Goal: Task Accomplishment & Management: Manage account settings

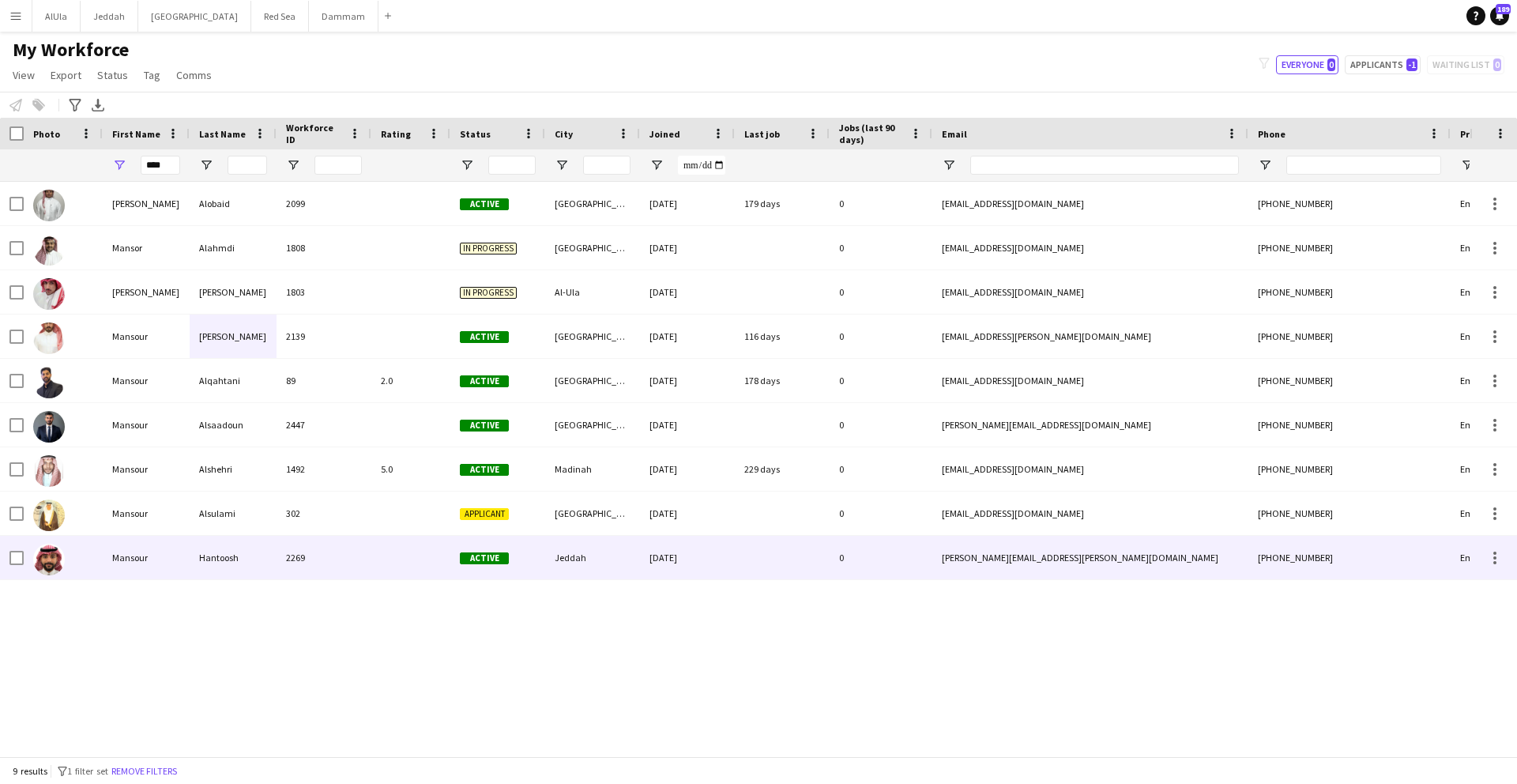
click at [253, 551] on div "Hantoosh" at bounding box center [233, 557] width 87 height 44
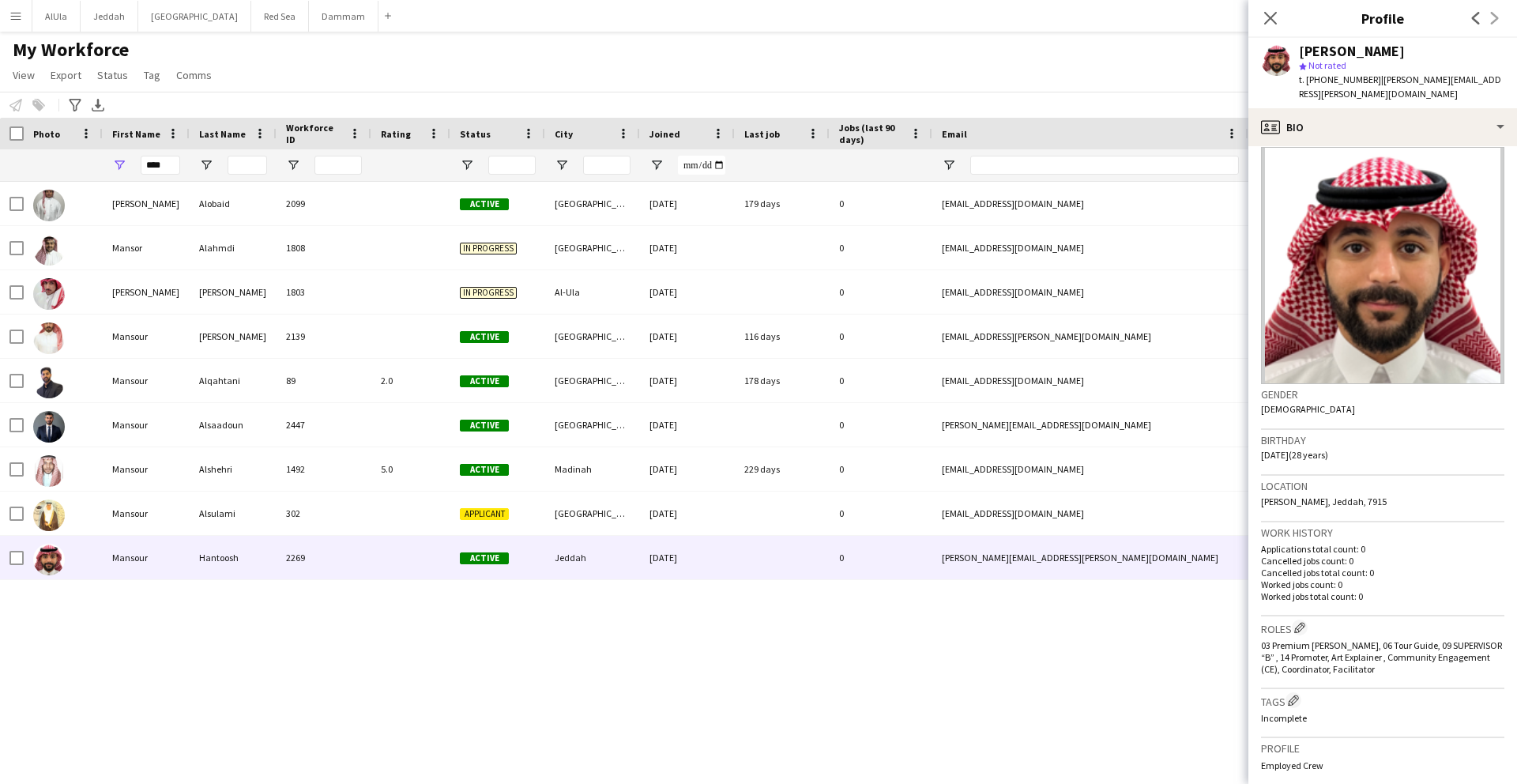
scroll to position [25, 0]
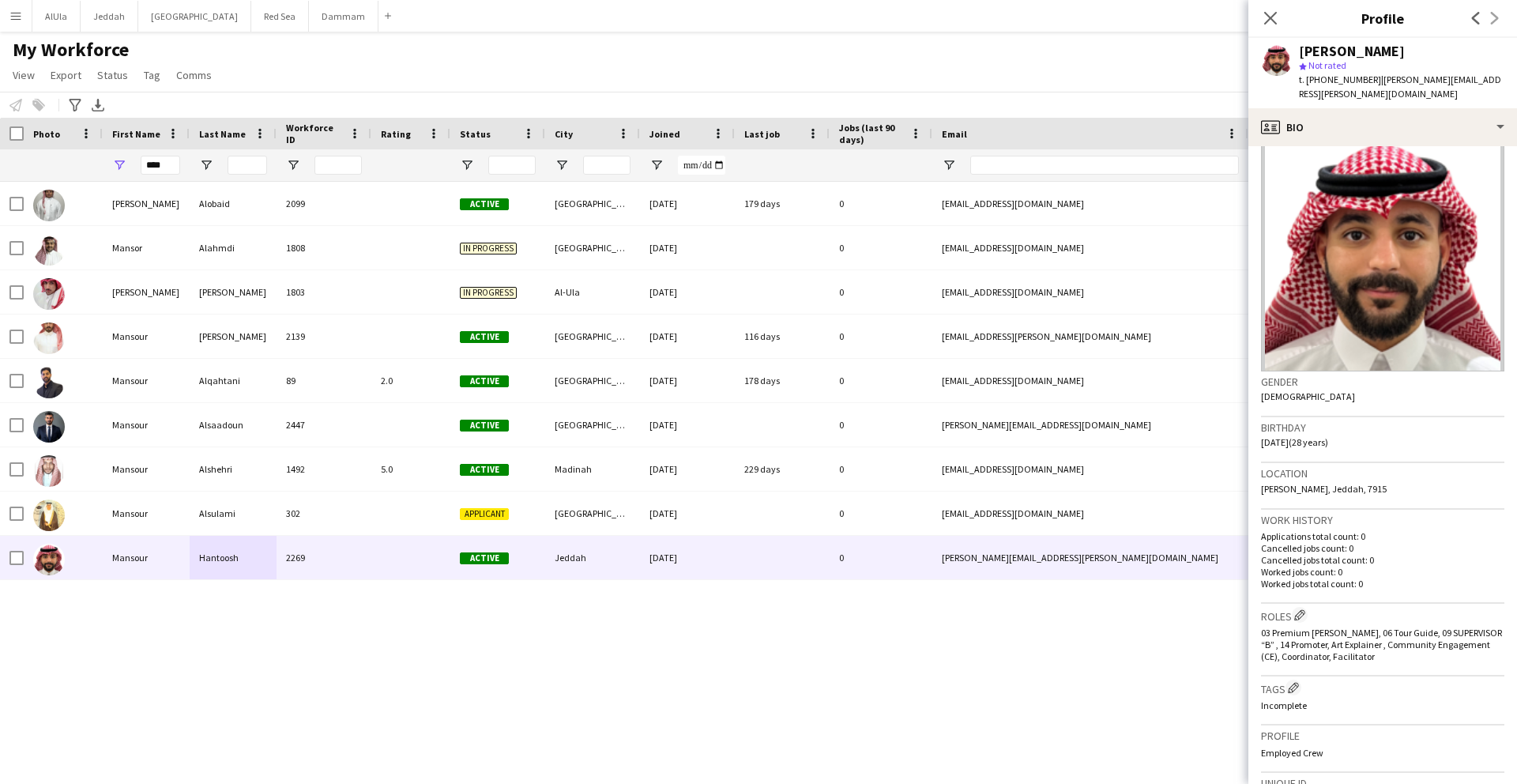
click at [1288, 607] on h3 "Roles Edit crew company roles" at bounding box center [1383, 615] width 244 height 17
click at [1303, 609] on app-icon "Edit crew company roles" at bounding box center [1300, 615] width 11 height 11
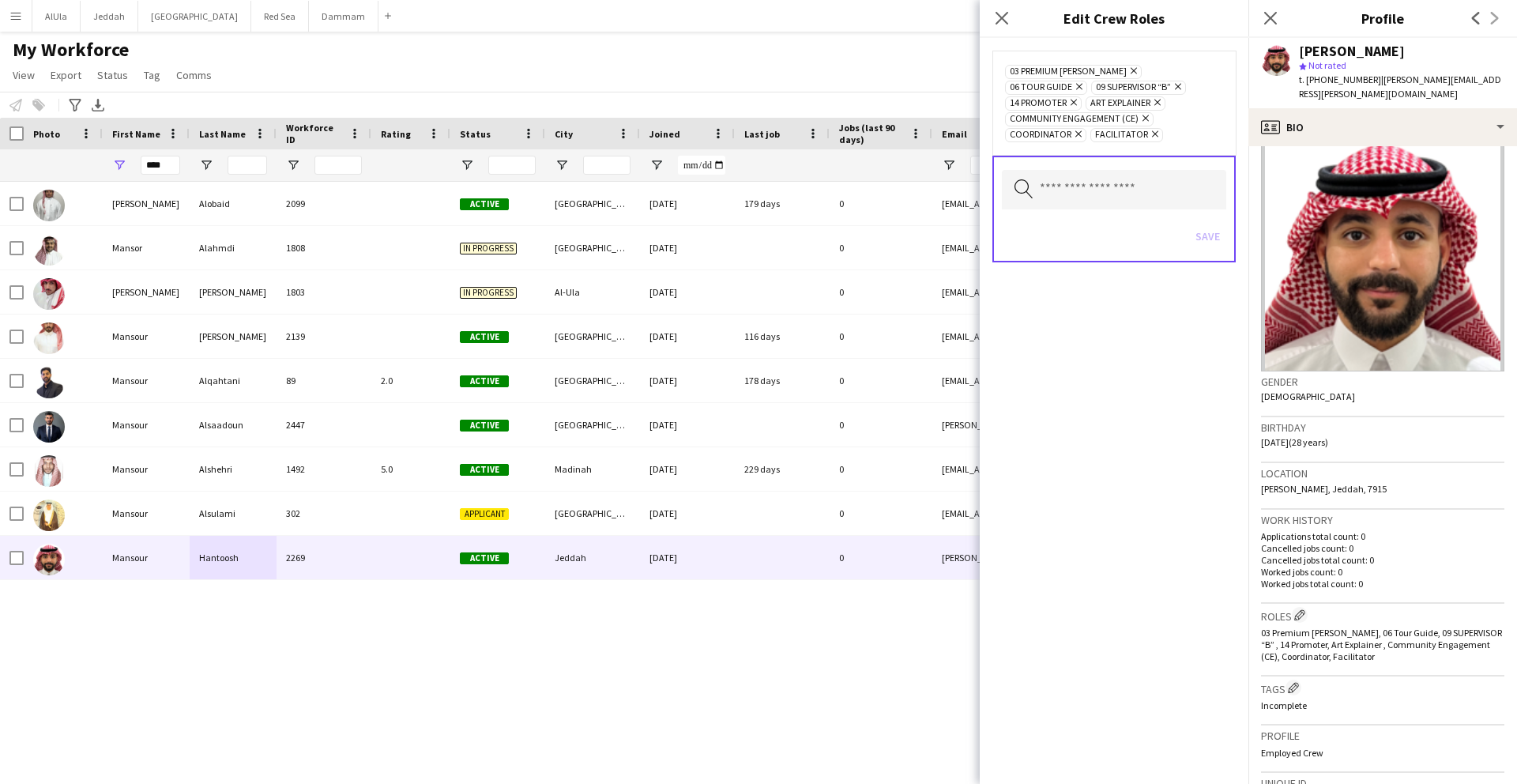
click at [1071, 135] on icon "Remove" at bounding box center [1076, 134] width 10 height 10
click at [1143, 120] on icon "Remove" at bounding box center [1143, 118] width 10 height 10
click at [1083, 81] on icon "Remove" at bounding box center [1077, 86] width 10 height 10
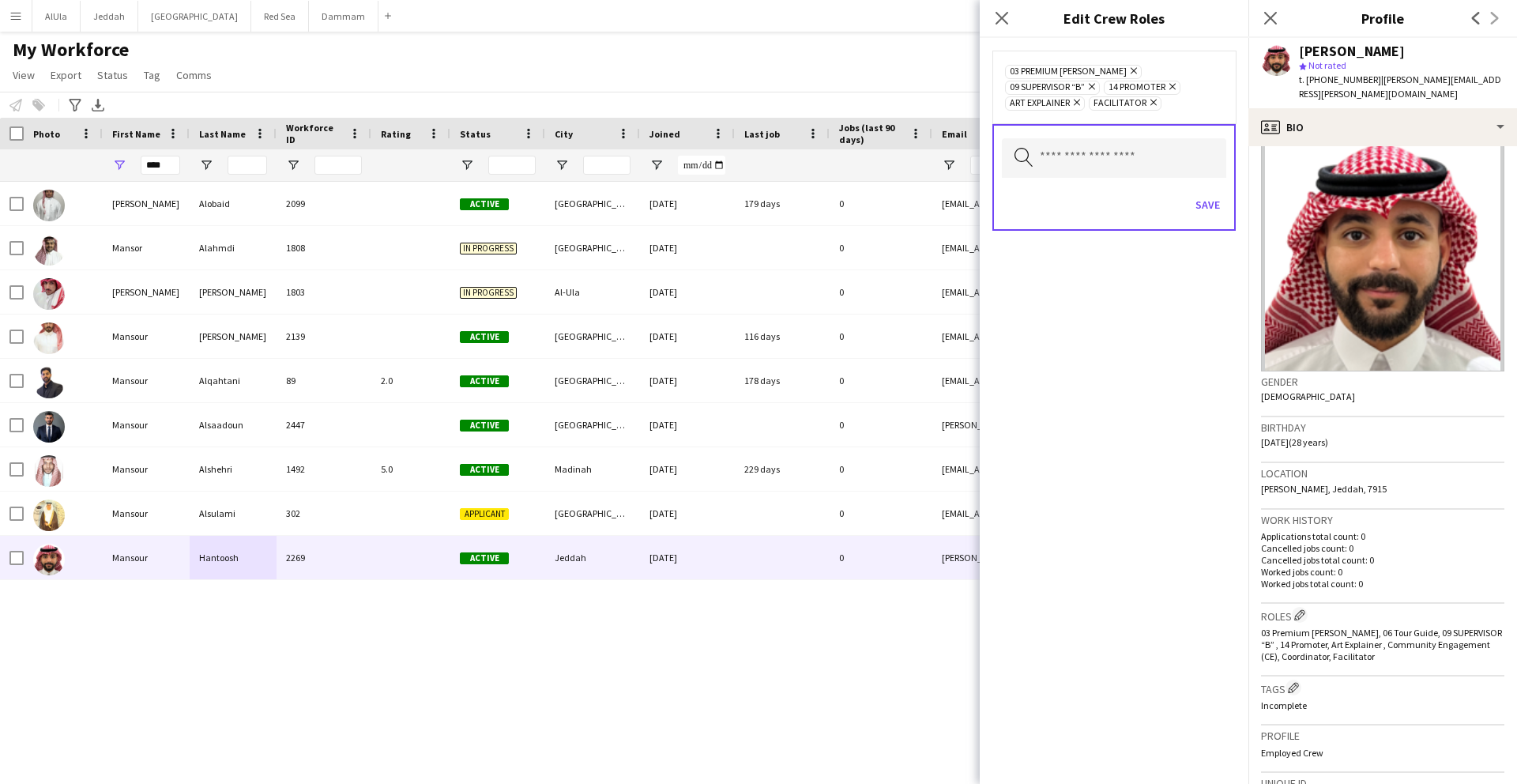
click at [1166, 89] on icon "Remove" at bounding box center [1170, 86] width 10 height 10
click at [1211, 194] on button "Save" at bounding box center [1208, 205] width 37 height 25
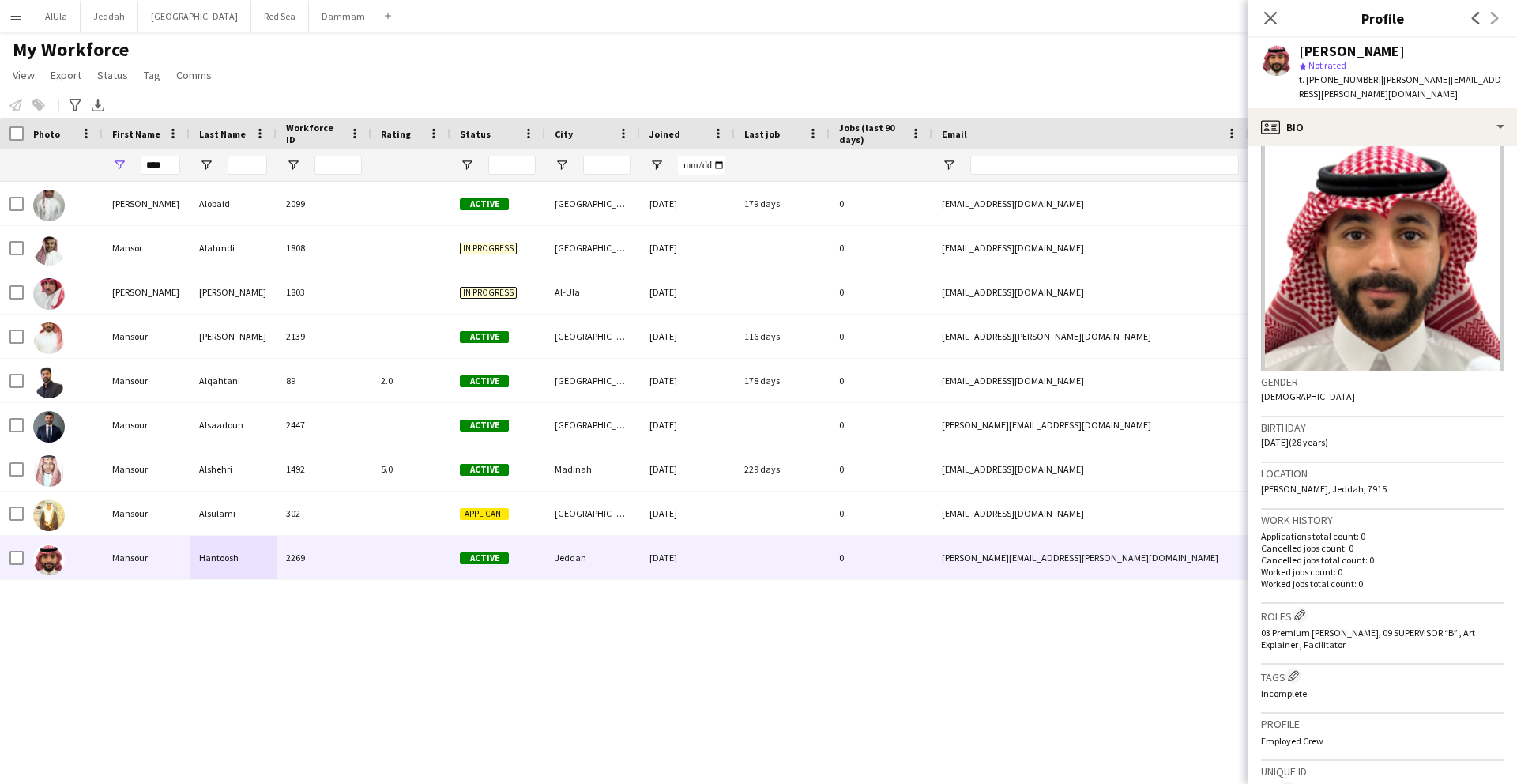
click at [1299, 608] on h3 "Roles Edit crew company roles" at bounding box center [1383, 615] width 244 height 17
click at [1299, 609] on app-icon "Edit crew company roles" at bounding box center [1300, 615] width 11 height 11
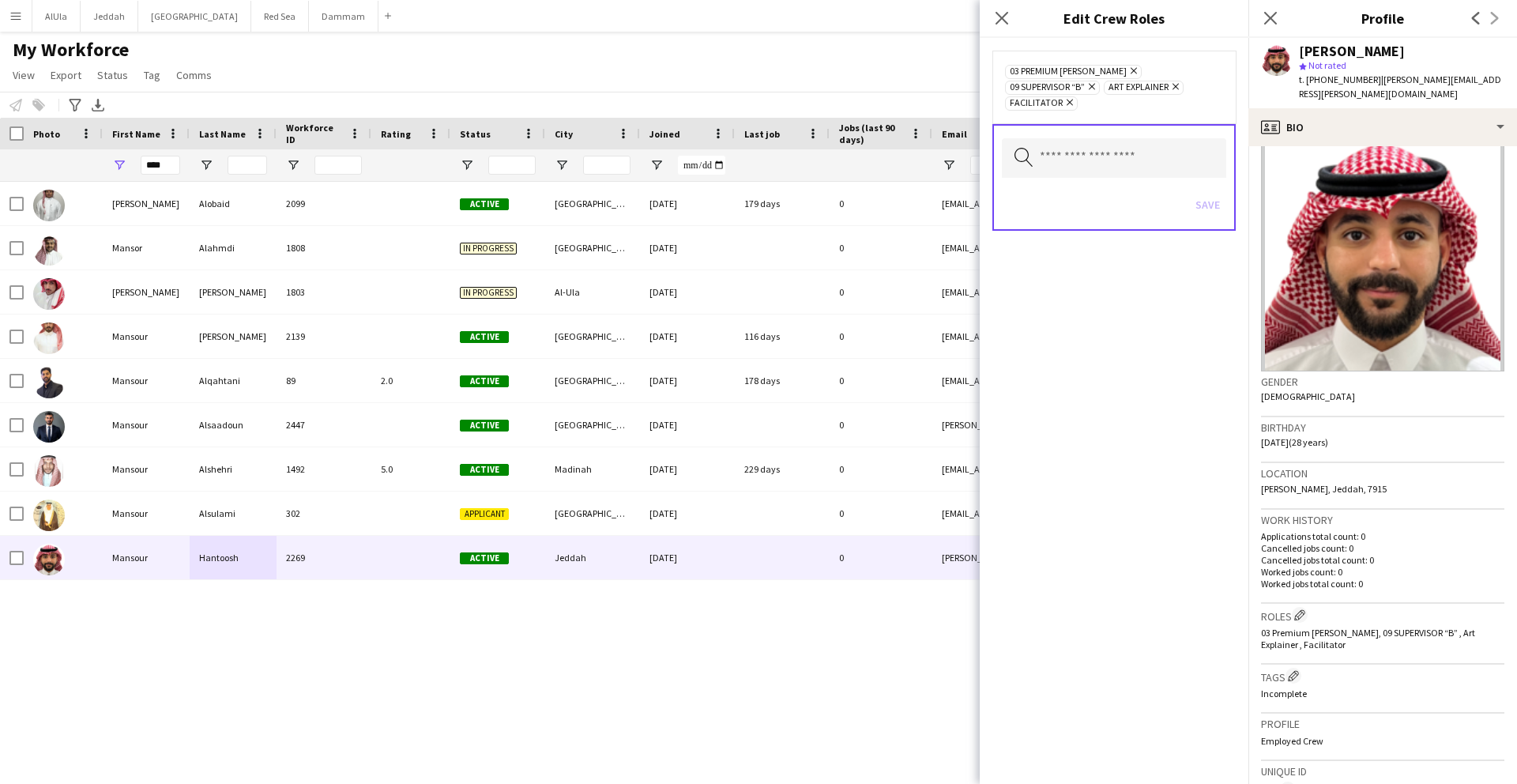
click at [1095, 81] on icon "Remove" at bounding box center [1090, 86] width 10 height 10
click at [1211, 191] on button "Save" at bounding box center [1208, 189] width 37 height 25
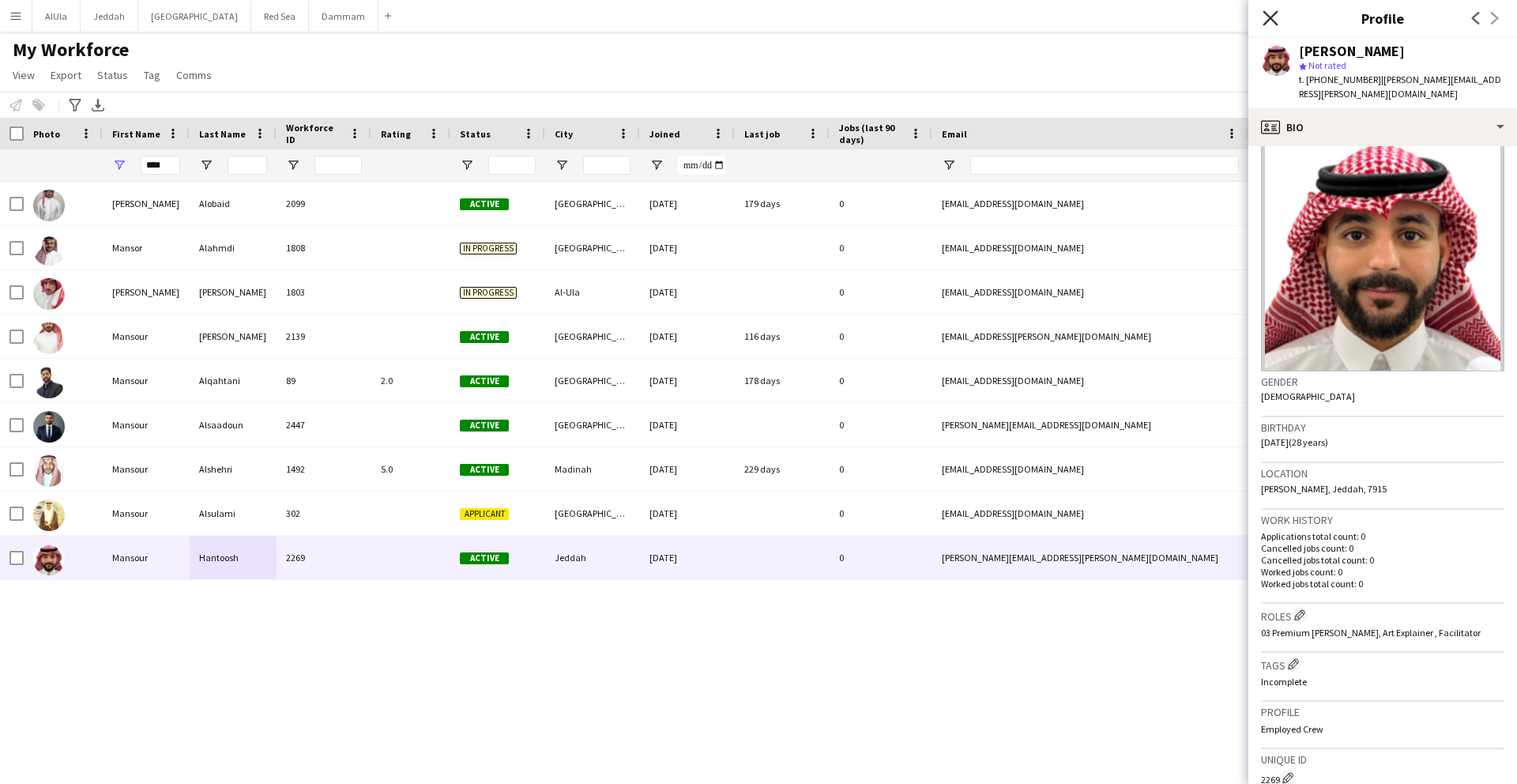
click at [1275, 21] on icon "Close pop-in" at bounding box center [1270, 17] width 15 height 15
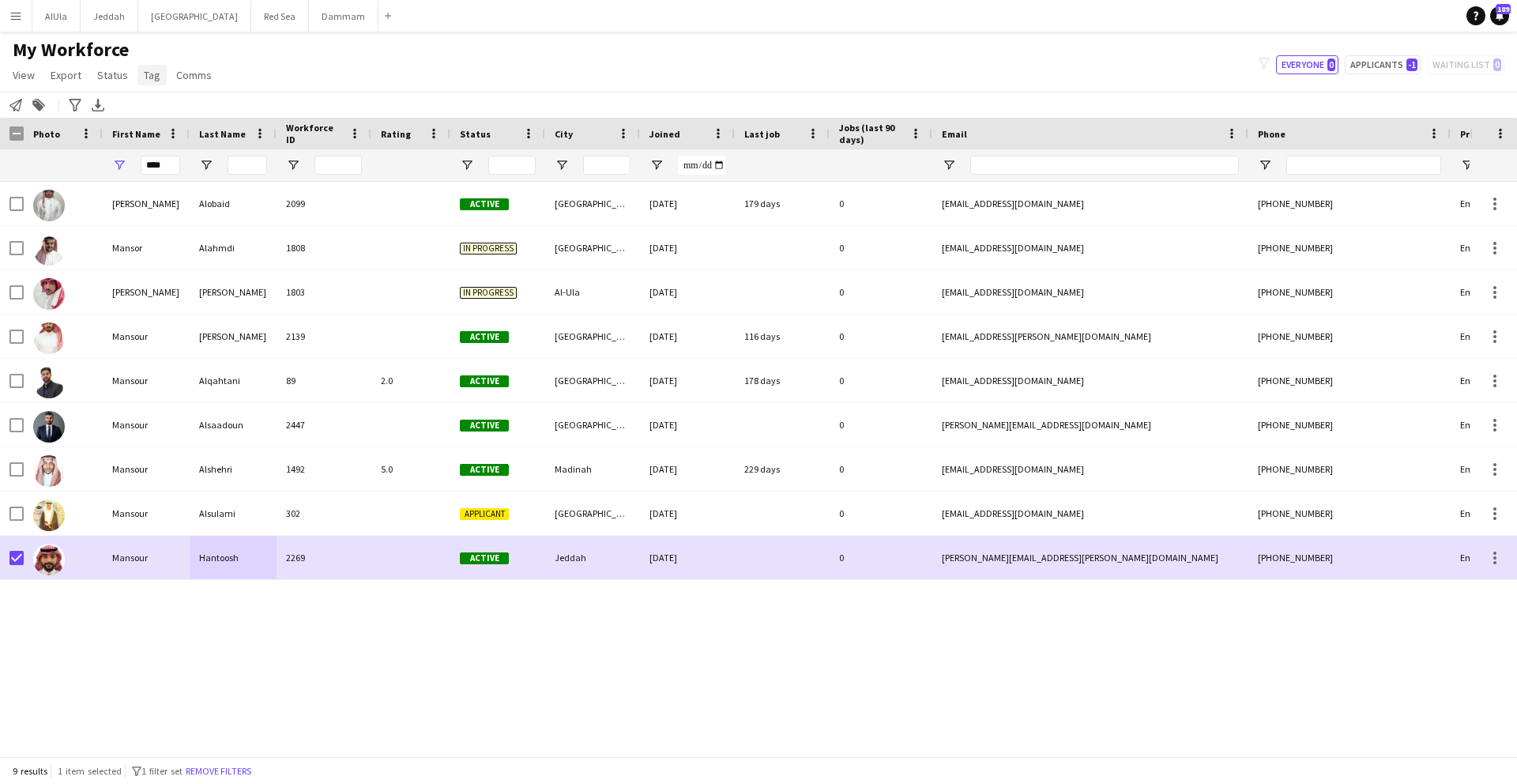
click at [157, 77] on span "Tag" at bounding box center [152, 75] width 17 height 14
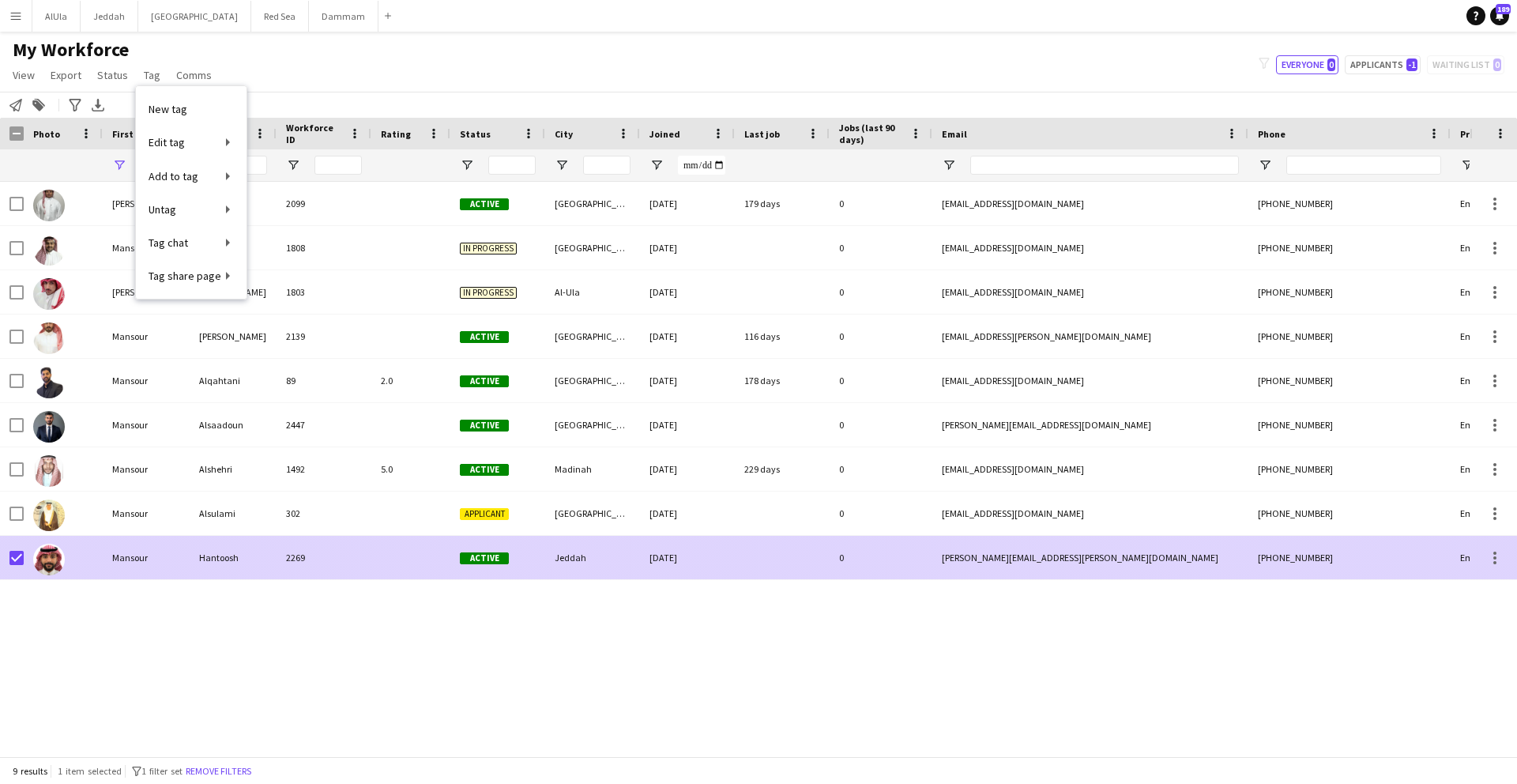
click at [56, 551] on img at bounding box center [49, 559] width 32 height 32
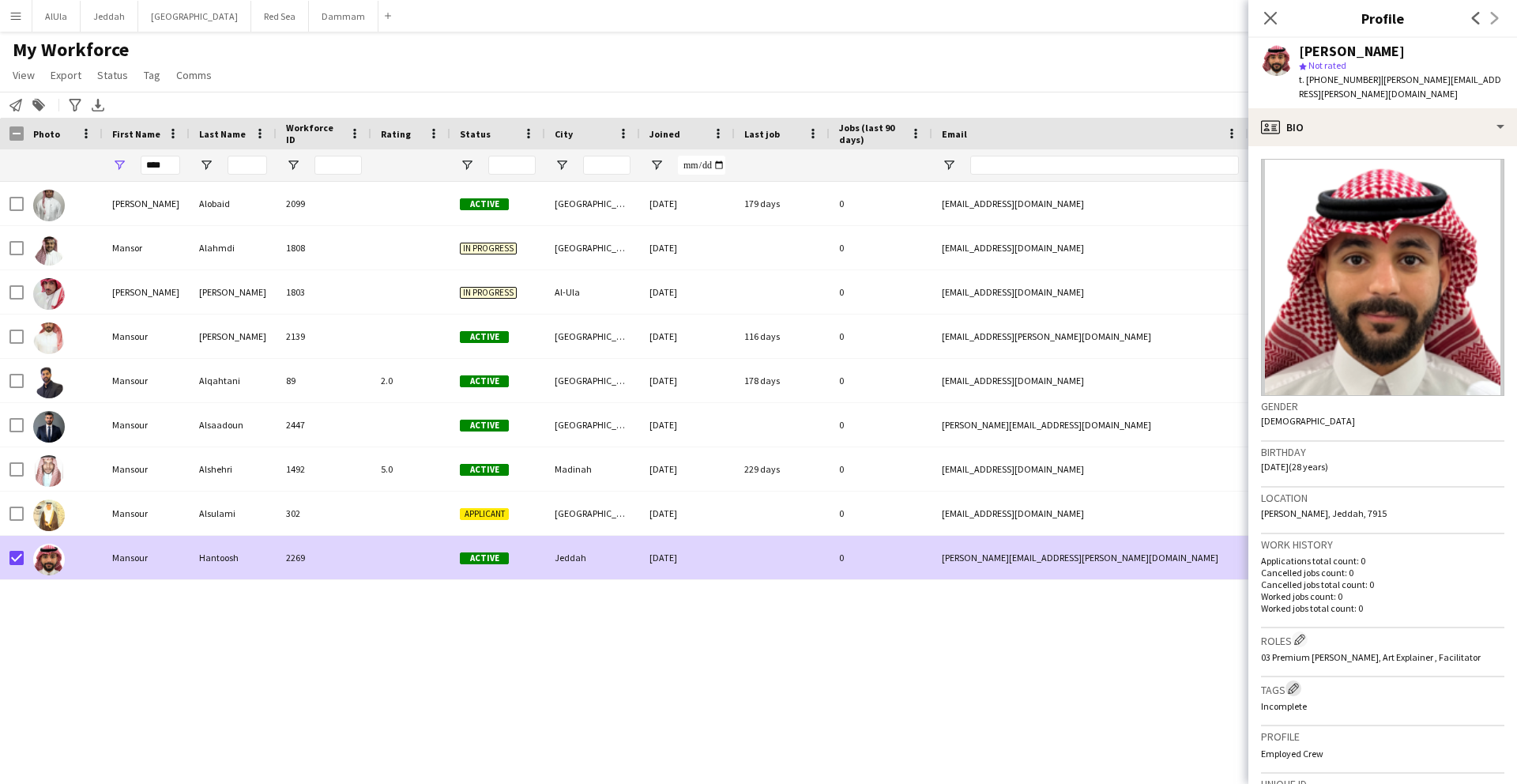
click at [1291, 683] on app-icon "Edit crew company tags" at bounding box center [1294, 688] width 11 height 11
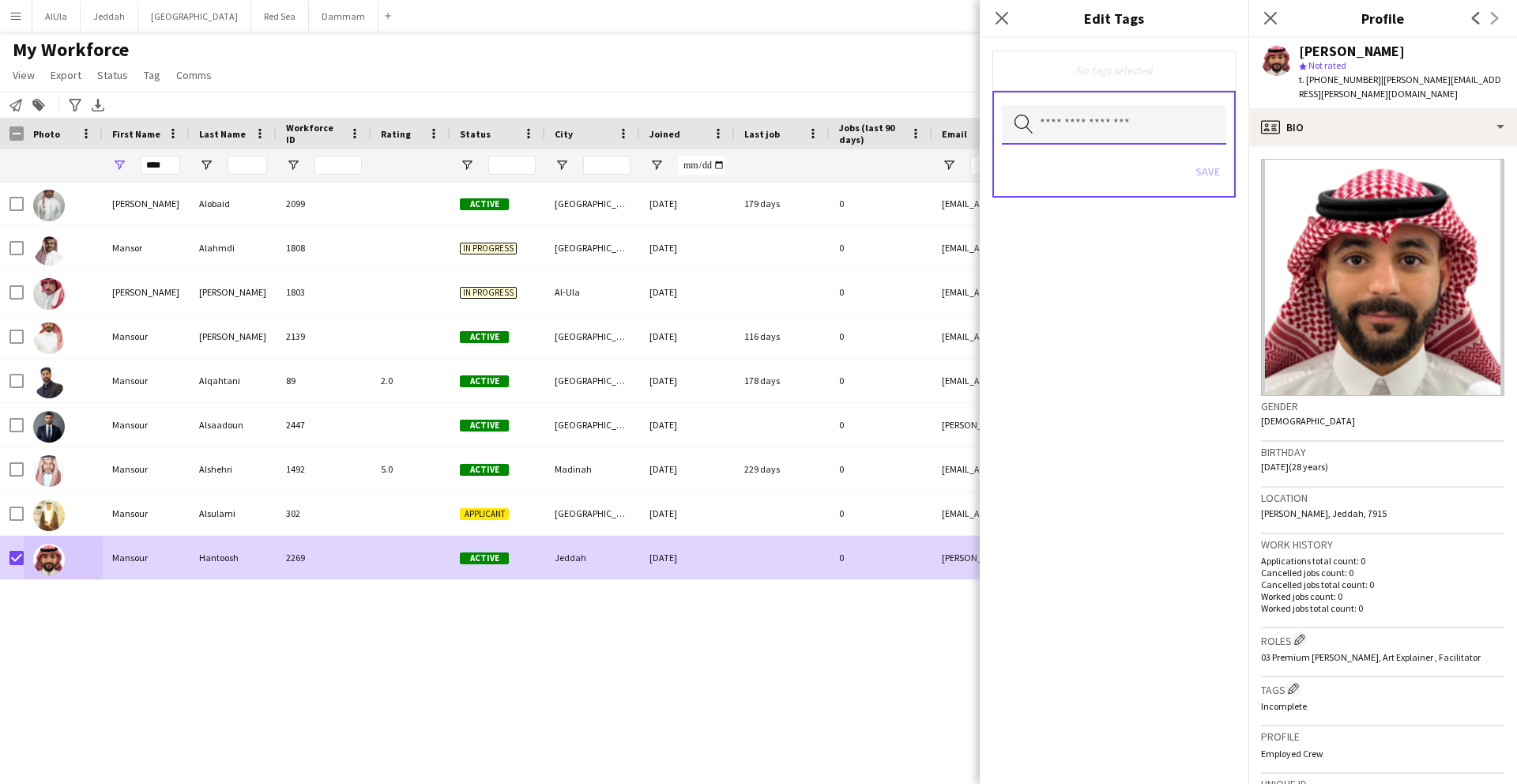
click at [1072, 108] on input "text" at bounding box center [1114, 125] width 225 height 40
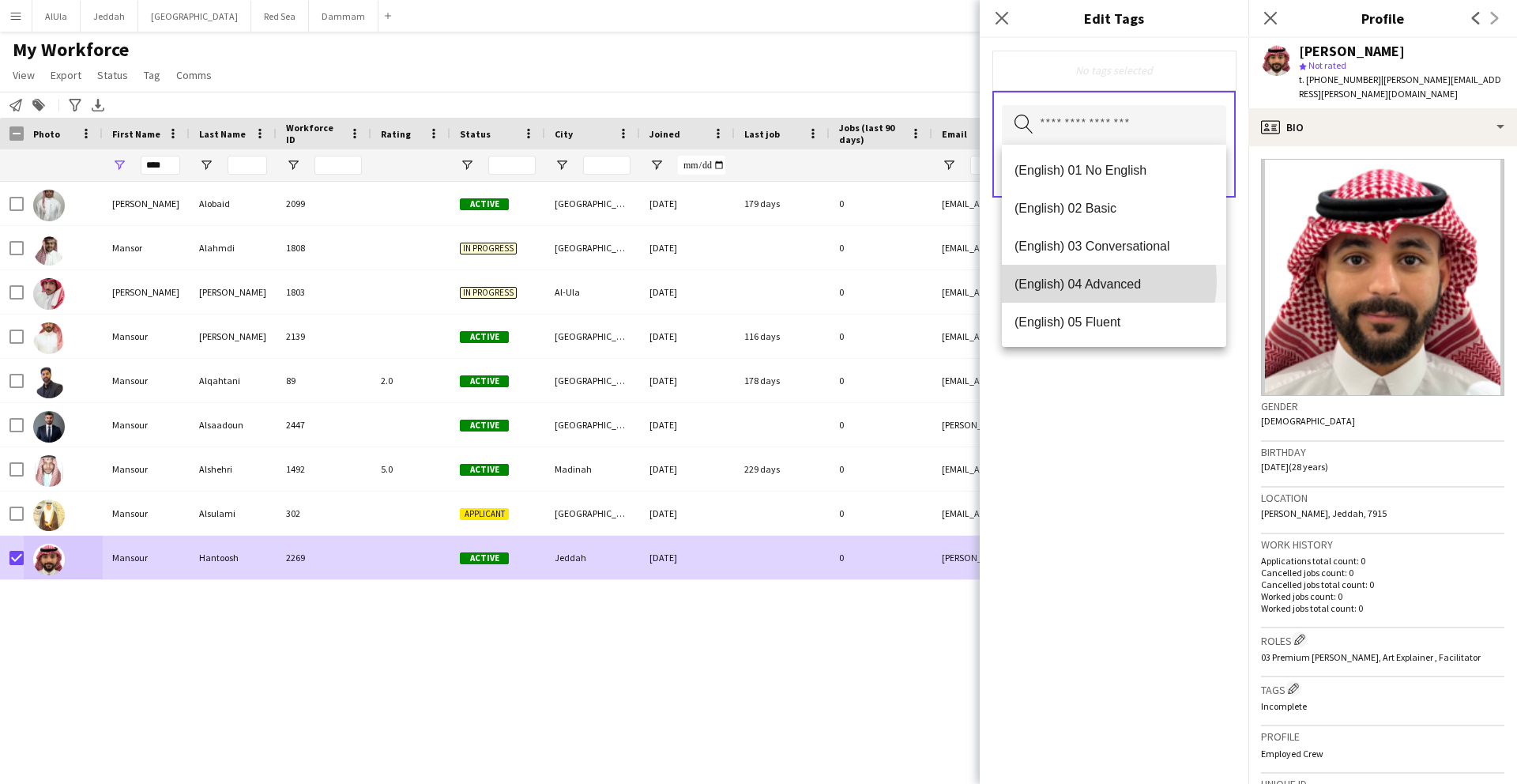
click at [1090, 281] on span "(English) 04 Advanced" at bounding box center [1114, 284] width 199 height 15
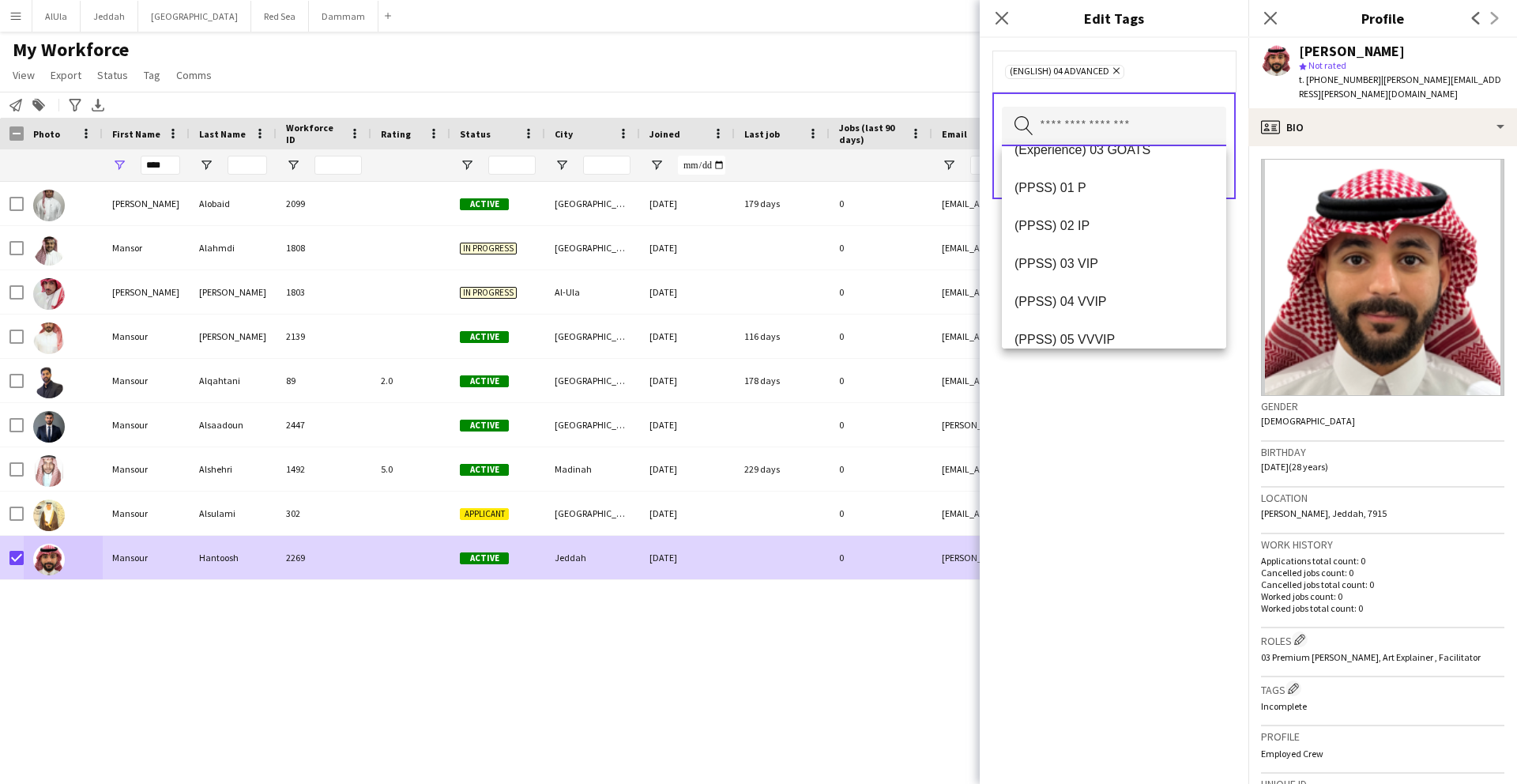
scroll to position [251, 0]
click at [1059, 232] on span "(PPSS) 02 IP" at bounding box center [1114, 224] width 199 height 15
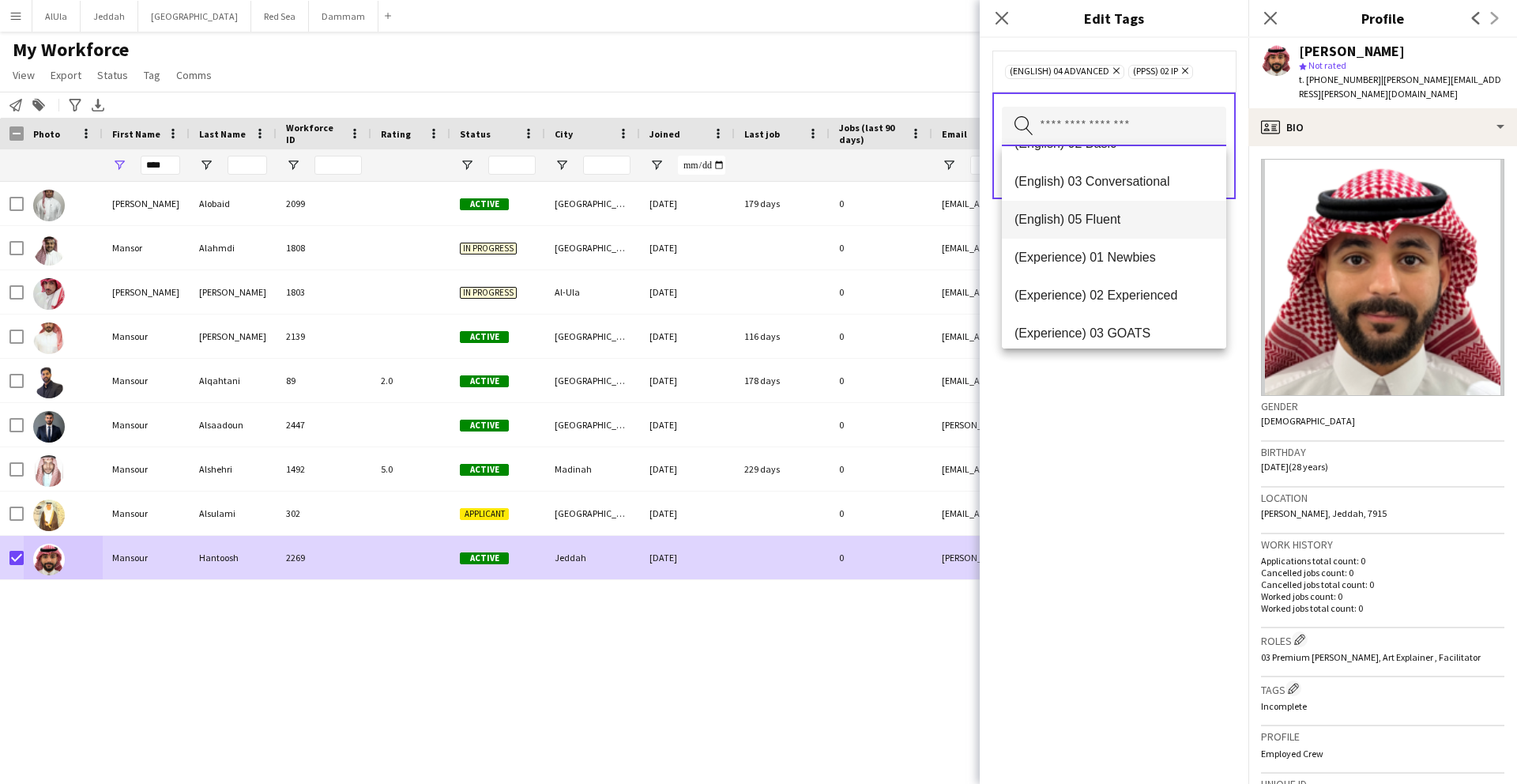
scroll to position [73, 0]
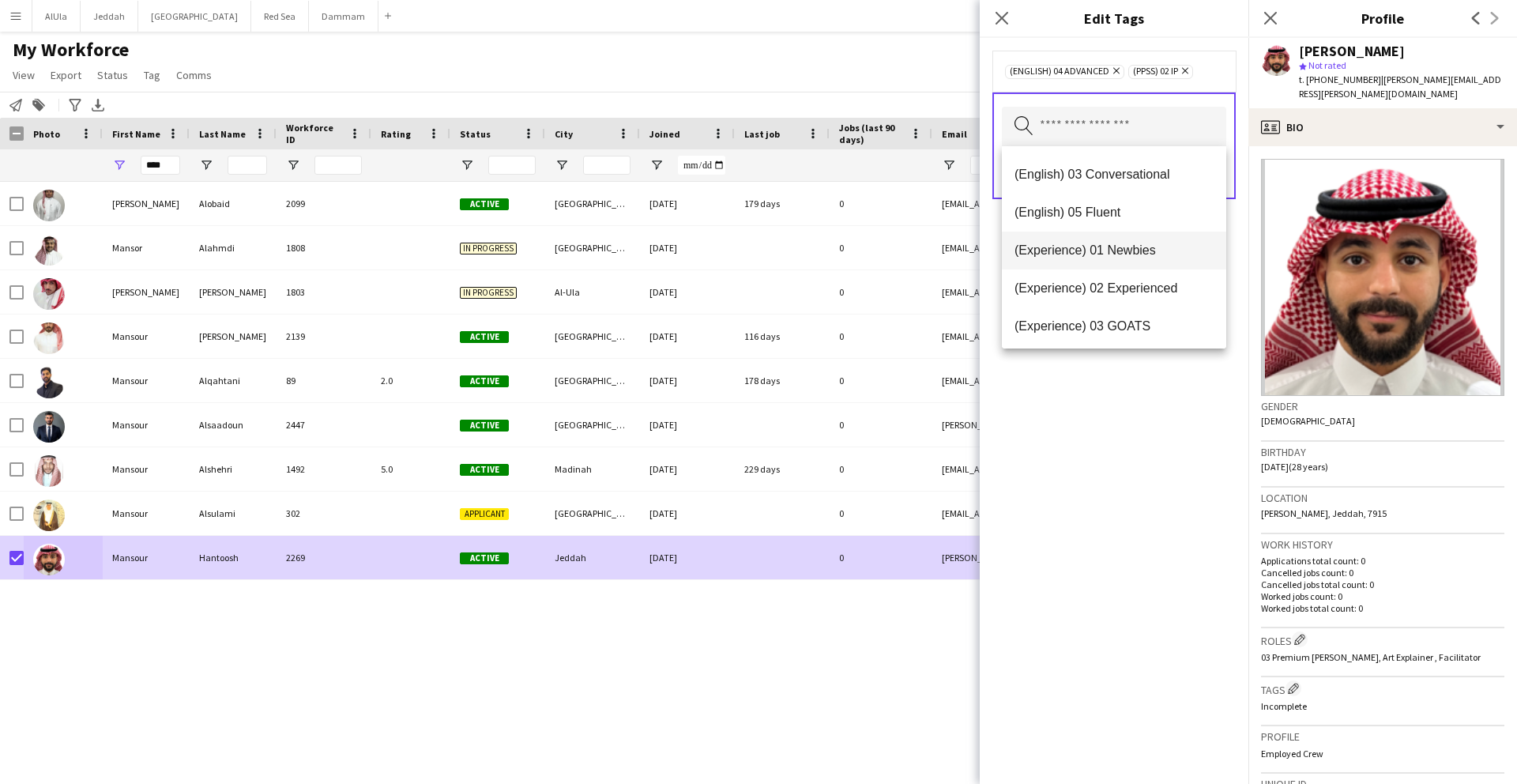
click at [1081, 248] on span "(Experience) 01 Newbies" at bounding box center [1114, 250] width 199 height 15
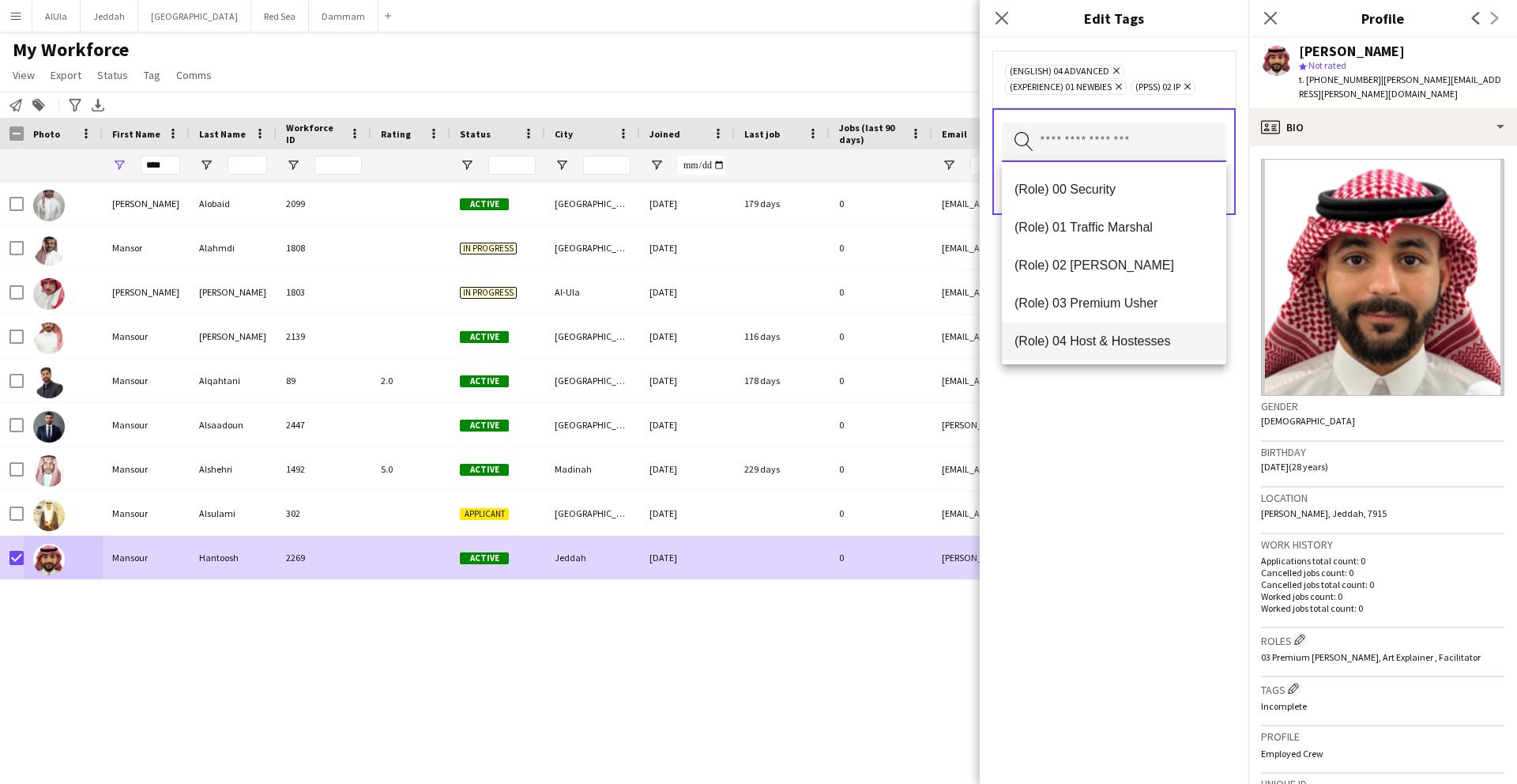
scroll to position [380, 0]
click at [1102, 298] on span "(Role) 03 Premium Usher" at bounding box center [1114, 299] width 199 height 15
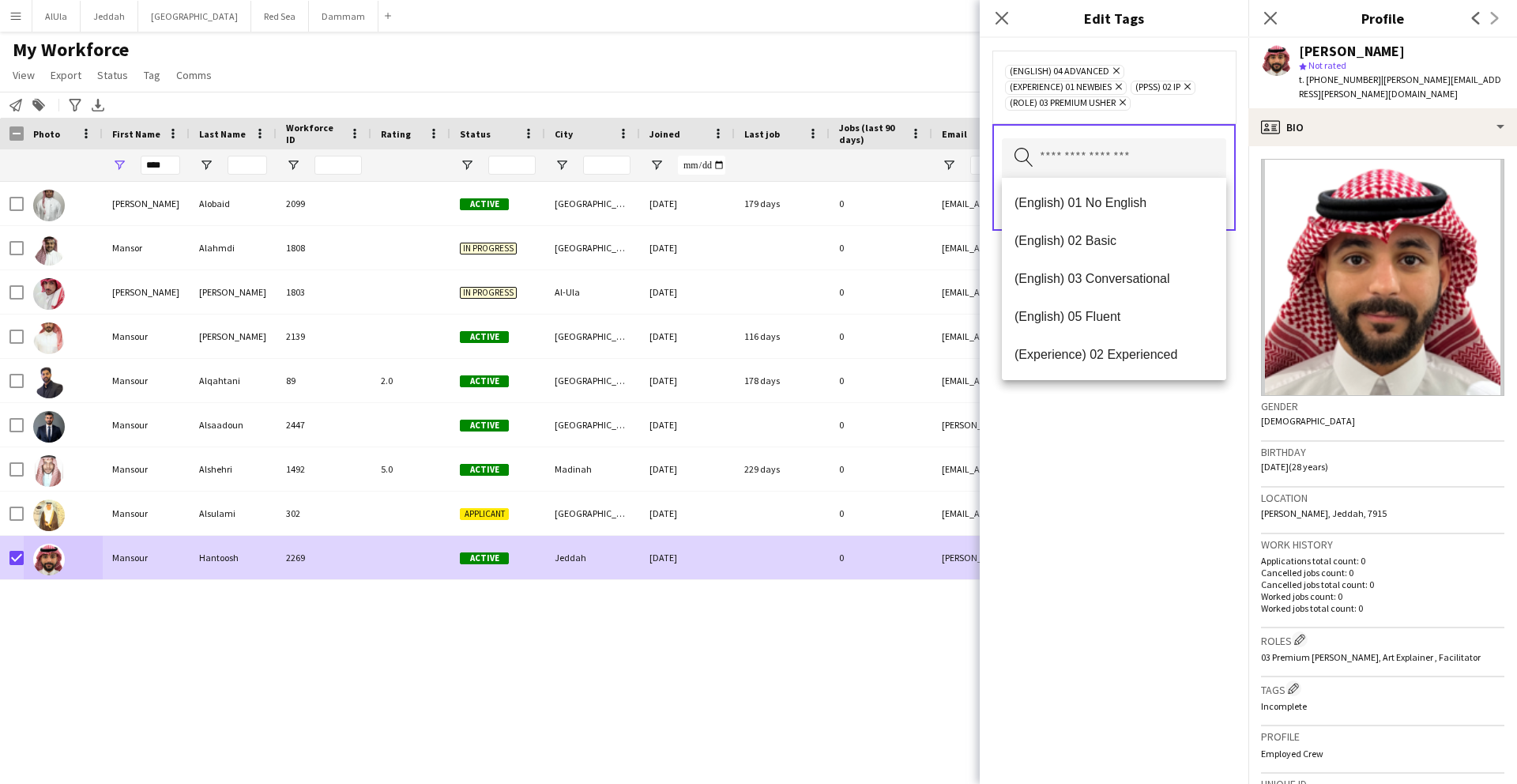
click at [1249, 157] on app-crew-profile-bio "Gender [DEMOGRAPHIC_DATA] Birthday [DEMOGRAPHIC_DATA] (28 years) Location [GEOG…" at bounding box center [1383, 465] width 269 height 638
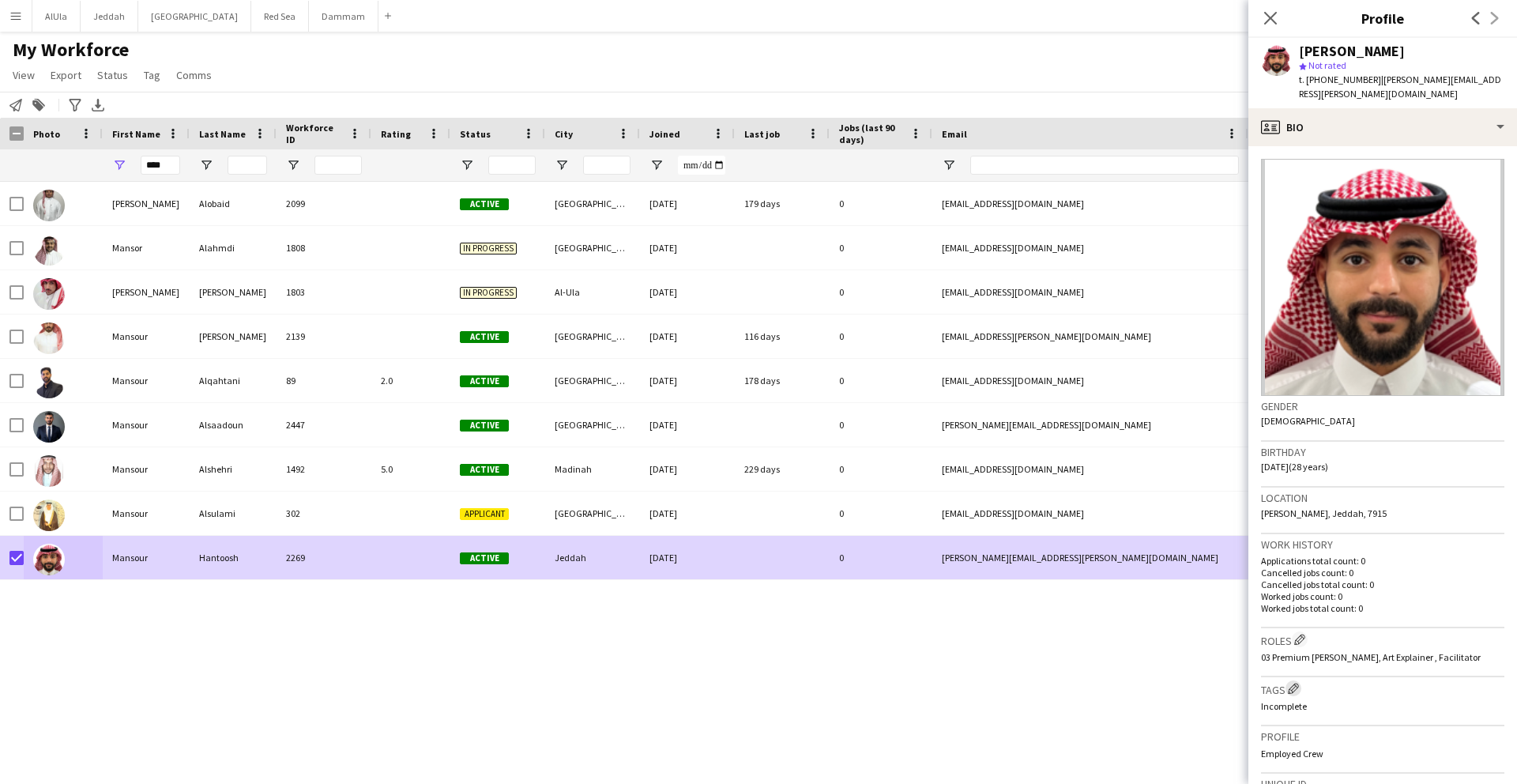
click at [1302, 680] on button "Edit crew company tags" at bounding box center [1294, 688] width 16 height 16
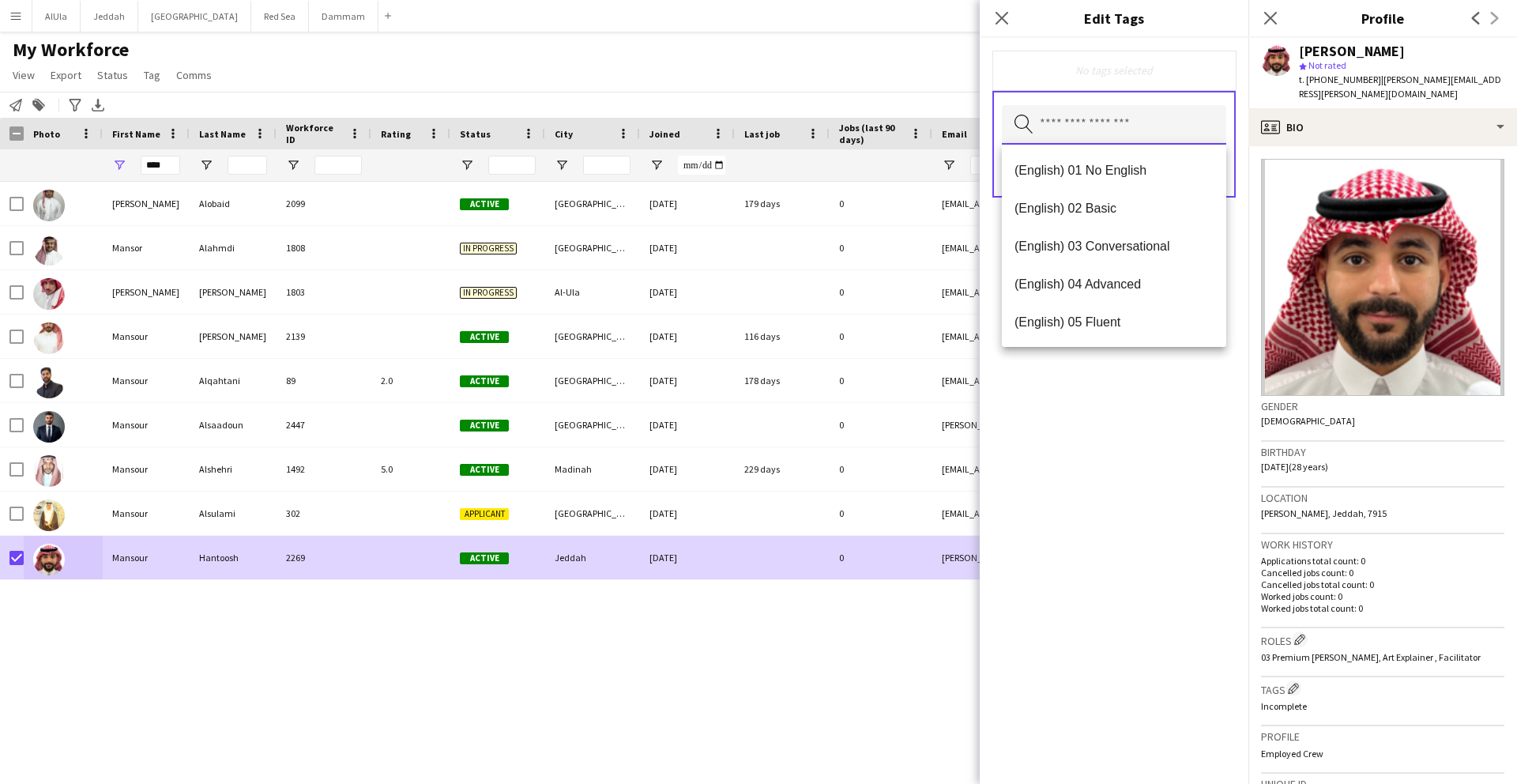
click at [1095, 108] on input "text" at bounding box center [1114, 125] width 225 height 40
click at [1093, 295] on mat-option "(English) 04 Advanced" at bounding box center [1114, 284] width 225 height 38
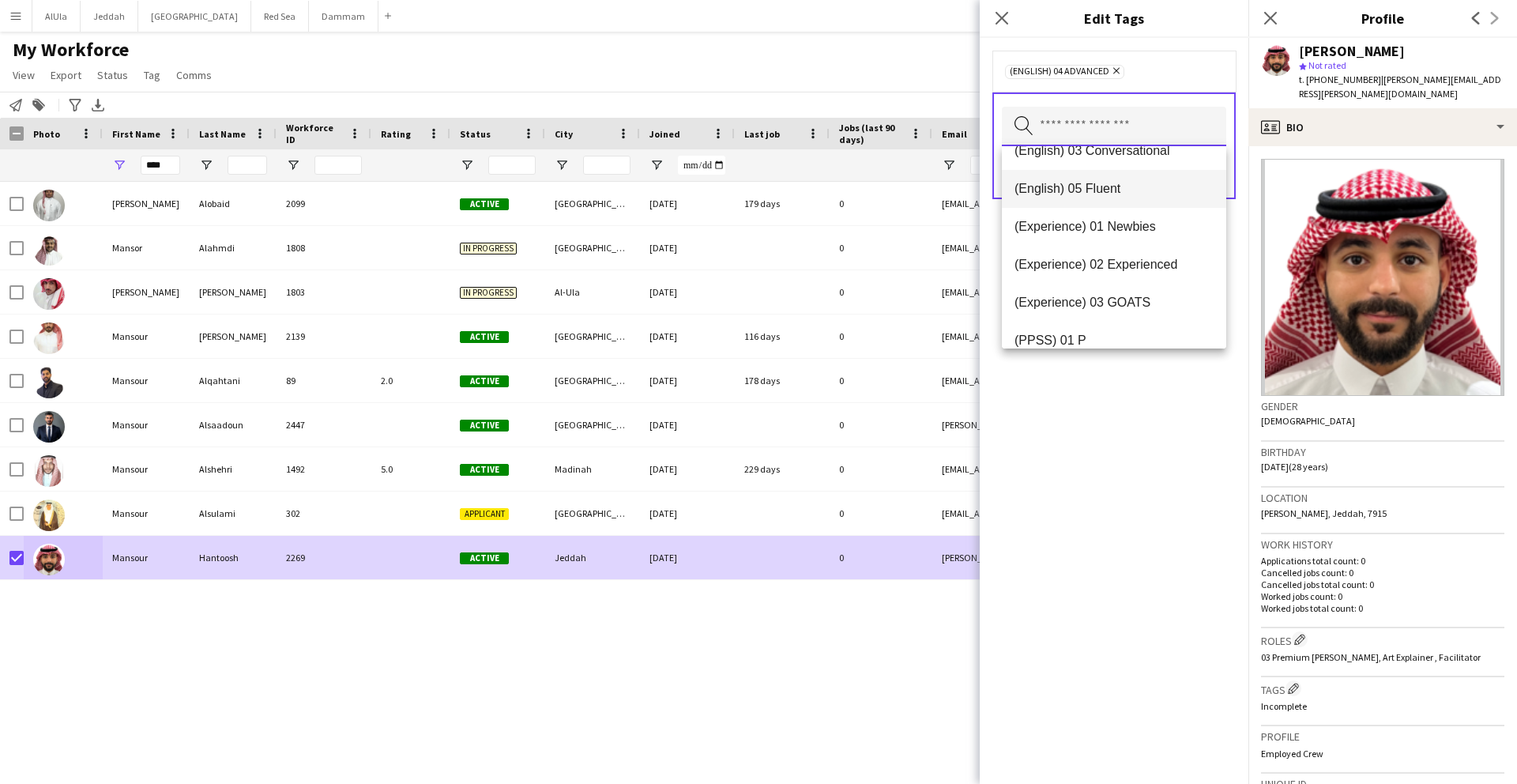
scroll to position [110, 0]
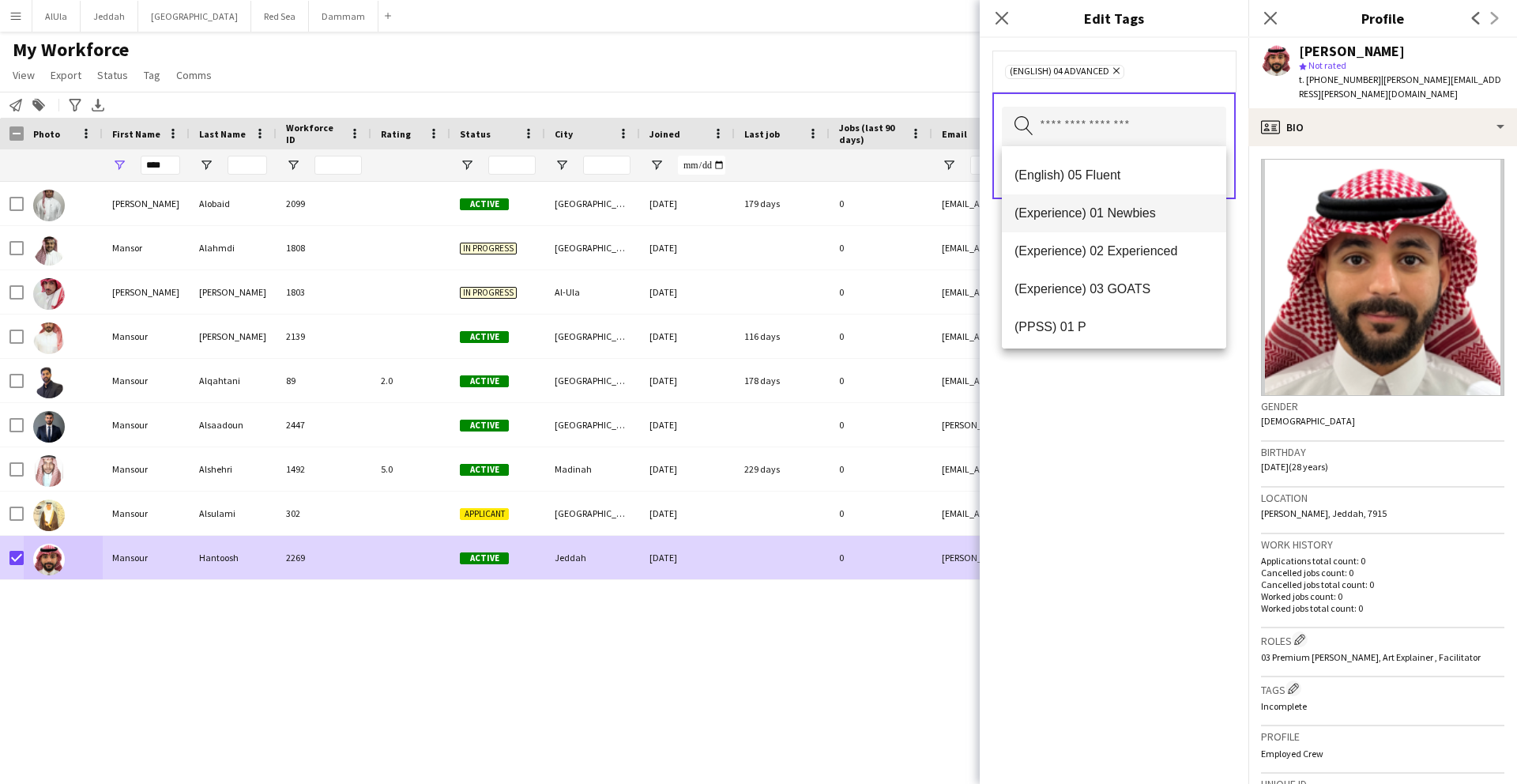
click at [1086, 209] on span "(Experience) 01 Newbies" at bounding box center [1114, 213] width 199 height 15
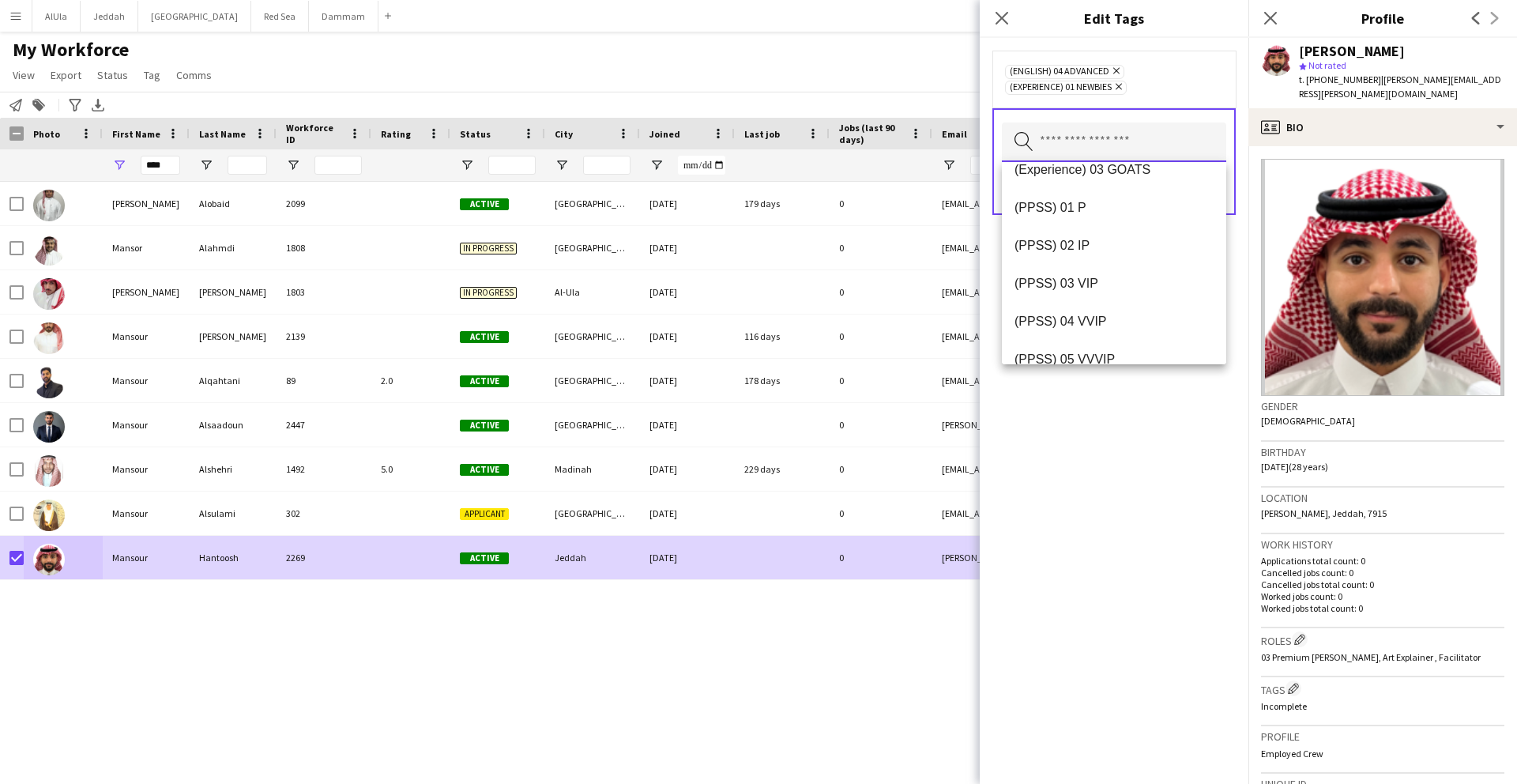
scroll to position [215, 0]
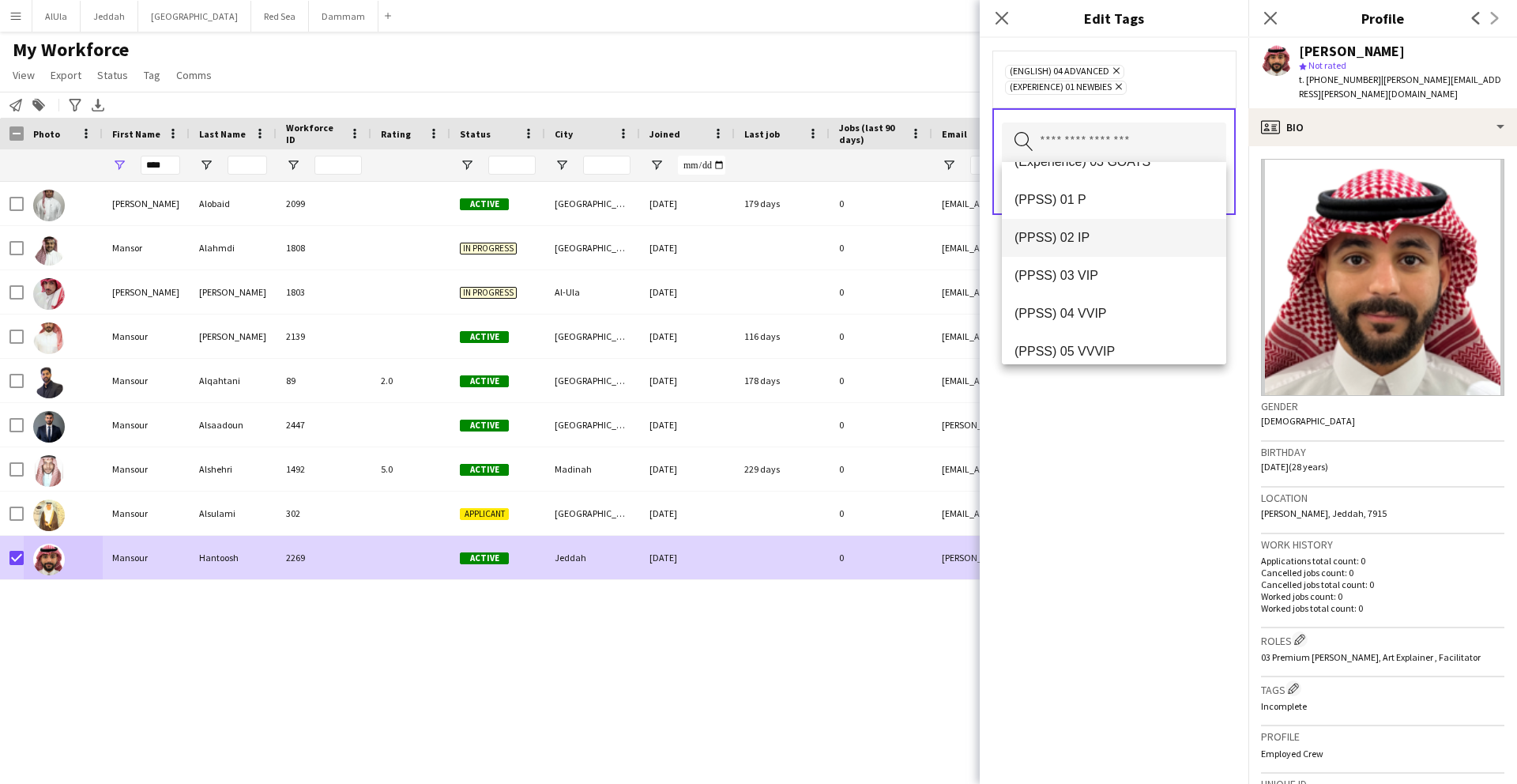
click at [1076, 227] on mat-option "(PPSS) 02 IP" at bounding box center [1114, 238] width 225 height 38
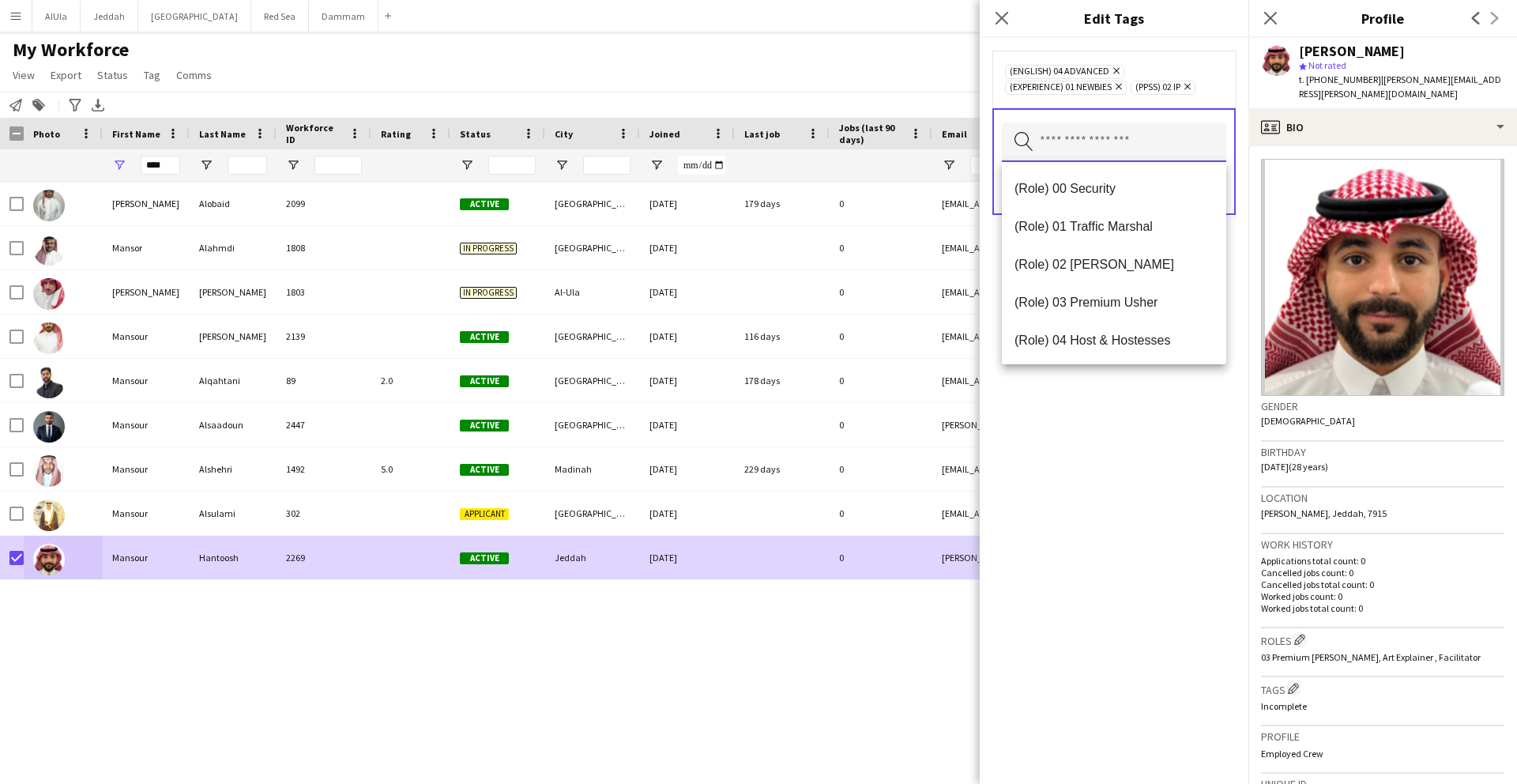
scroll to position [384, 0]
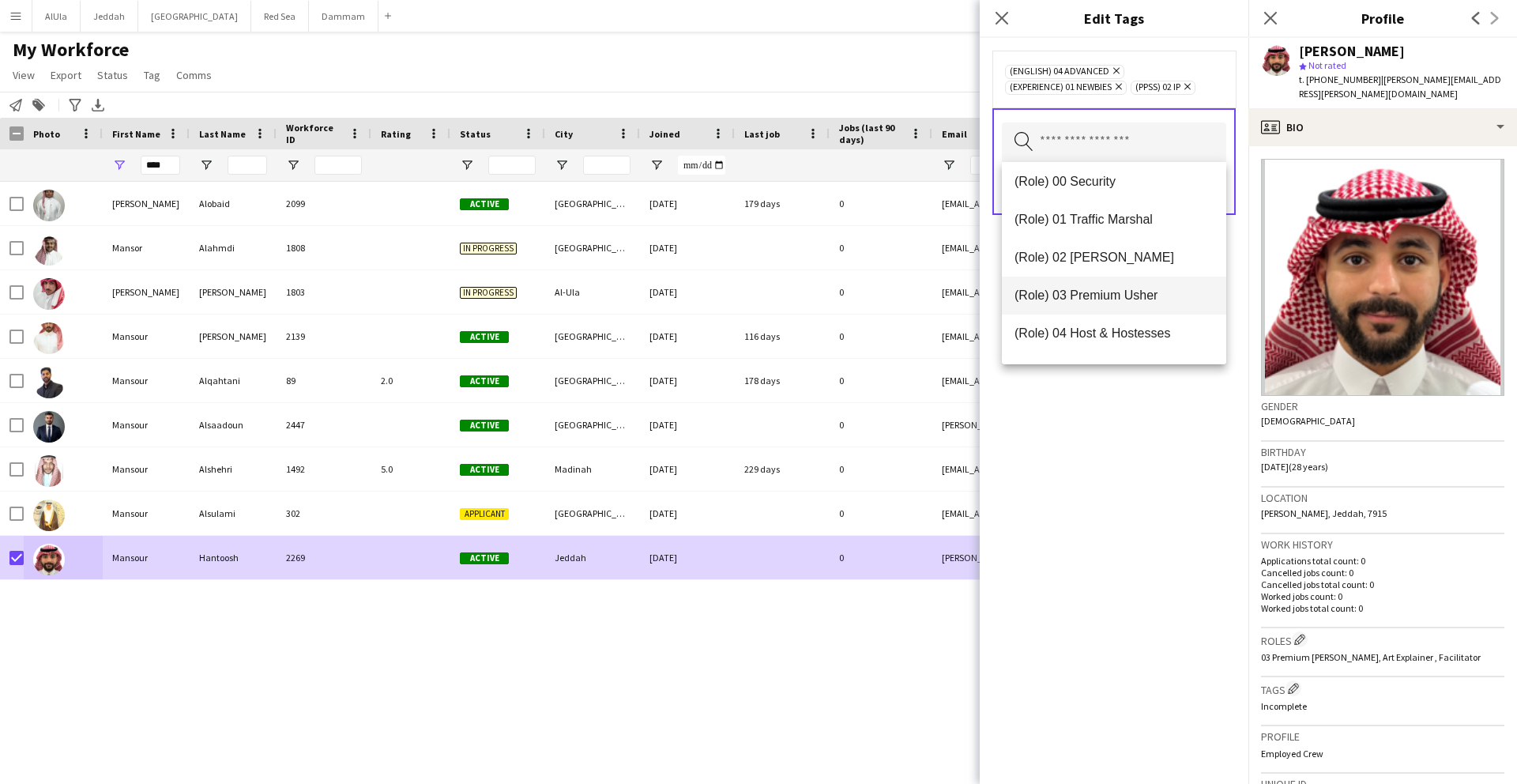
click at [1090, 288] on span "(Role) 03 Premium Usher" at bounding box center [1114, 295] width 199 height 15
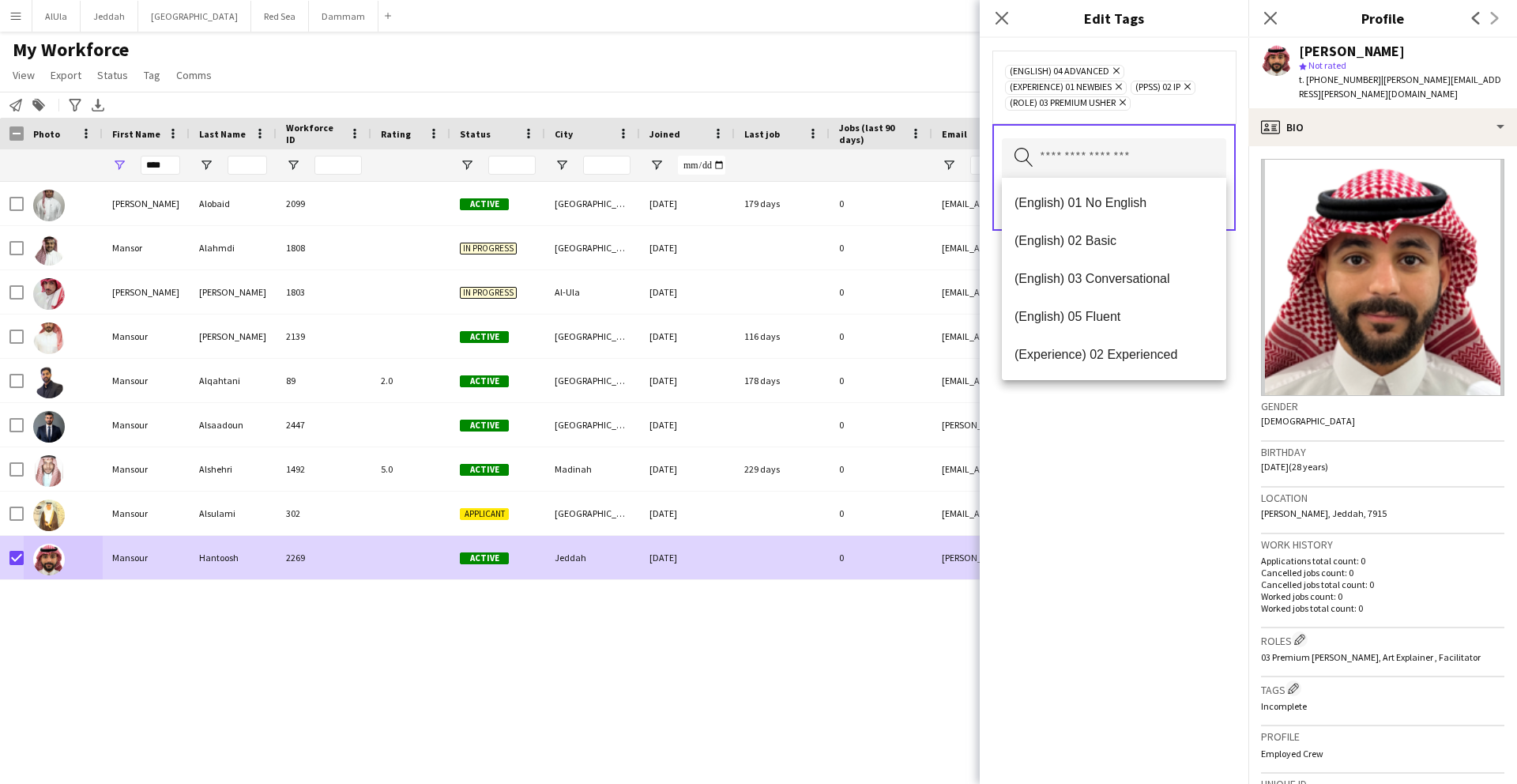
click at [1228, 206] on div "Search by tag name Save" at bounding box center [1114, 177] width 244 height 107
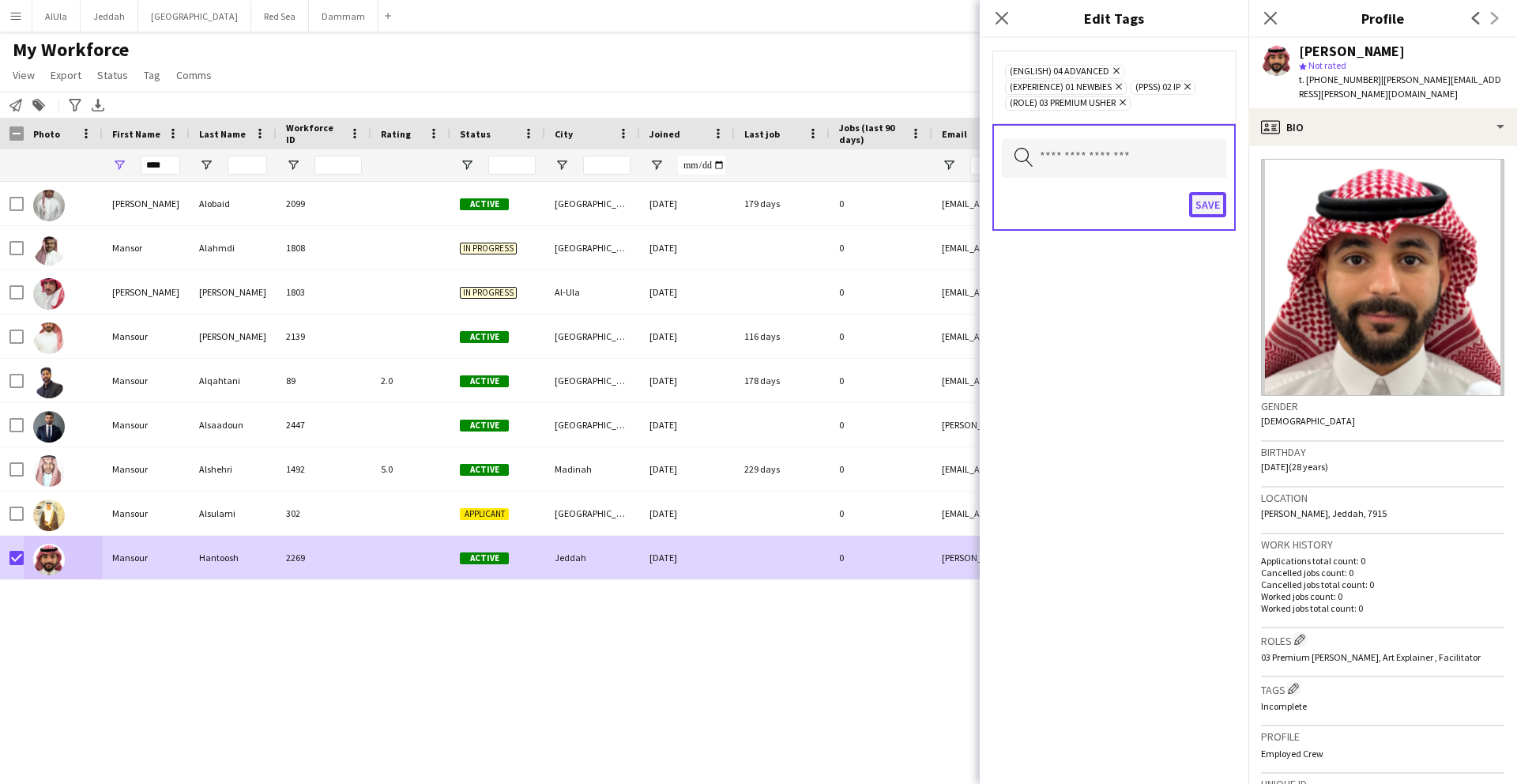
click at [1215, 203] on button "Save" at bounding box center [1208, 205] width 37 height 25
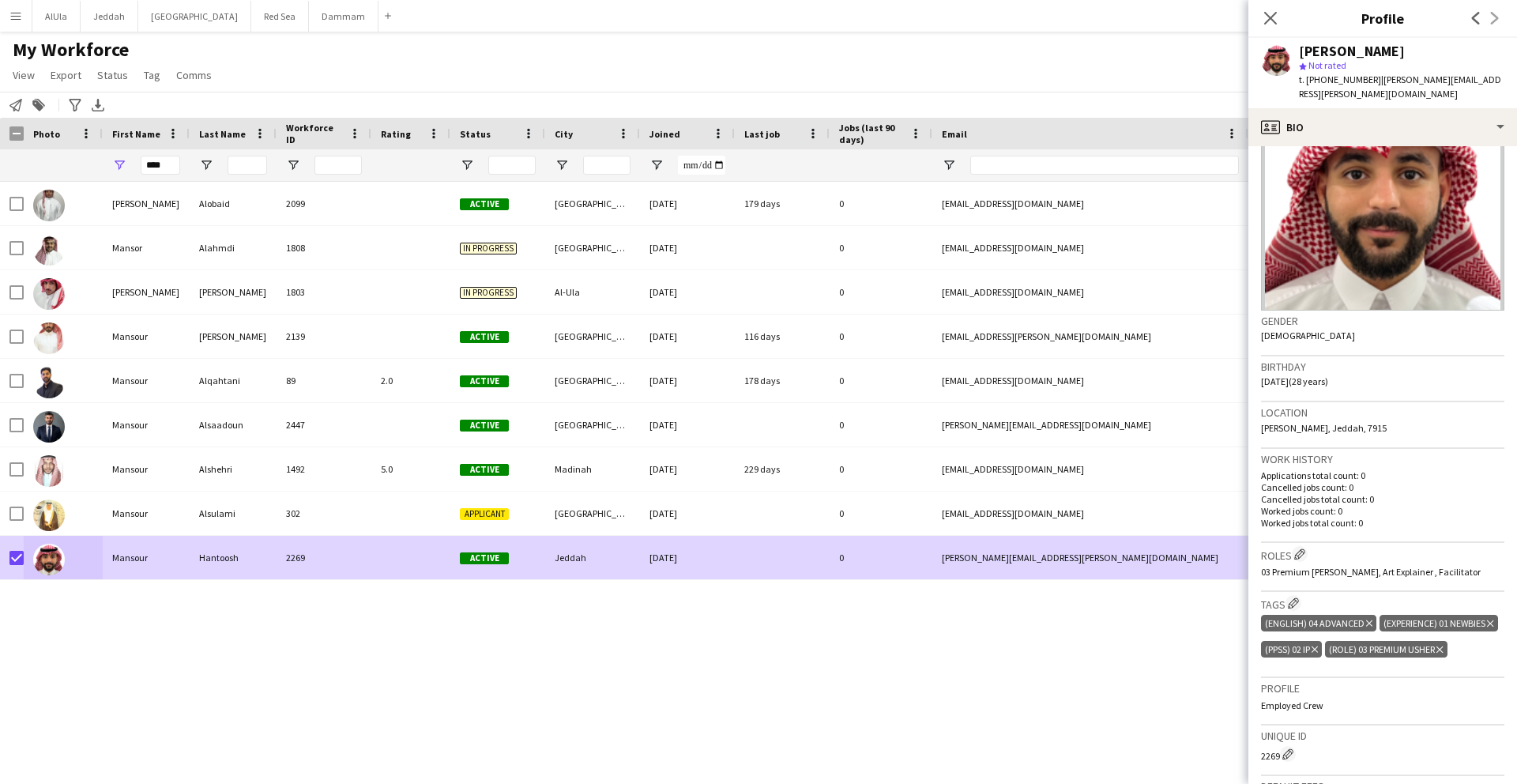
scroll to position [93, 0]
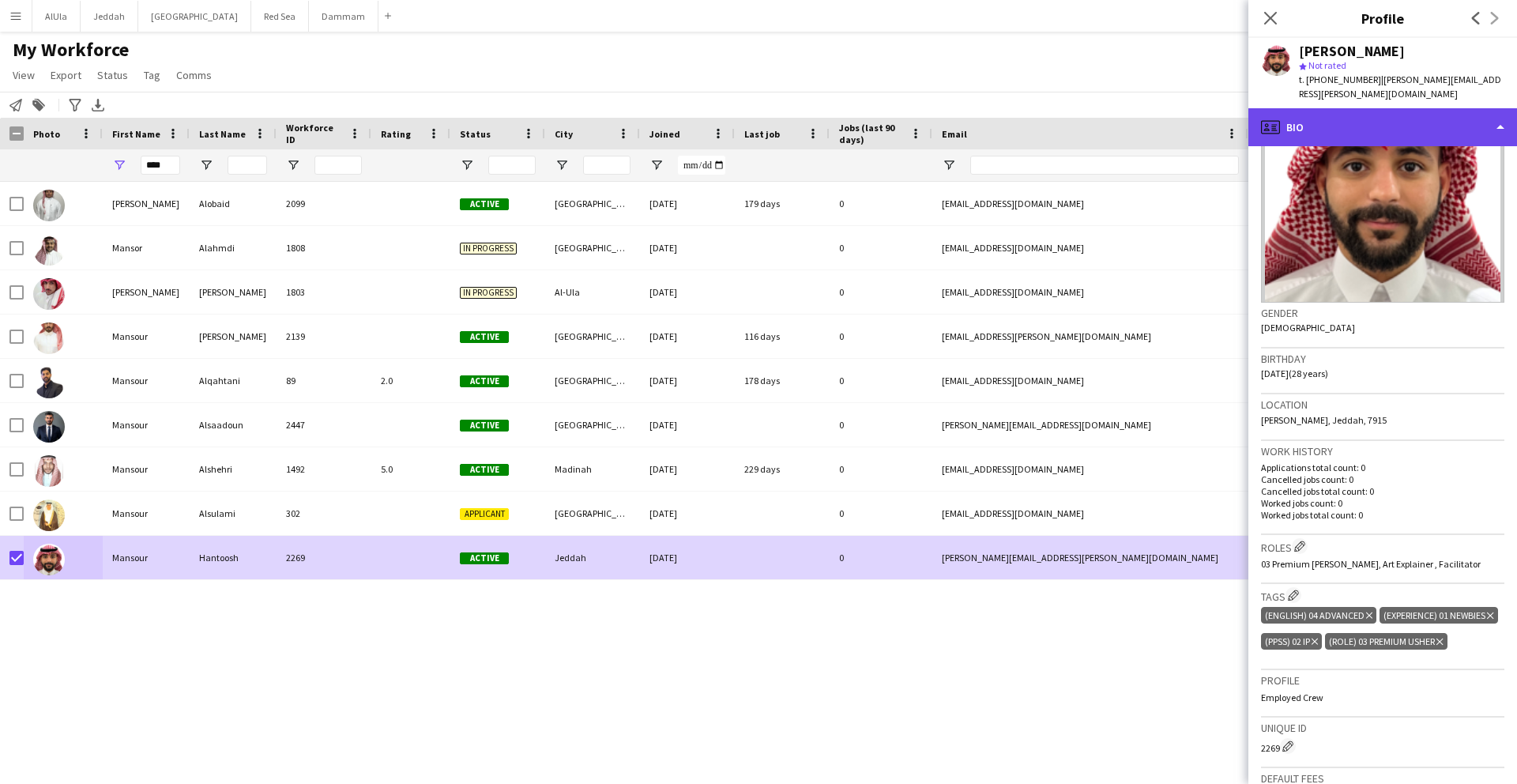
click at [1331, 108] on div "profile Bio" at bounding box center [1383, 127] width 269 height 38
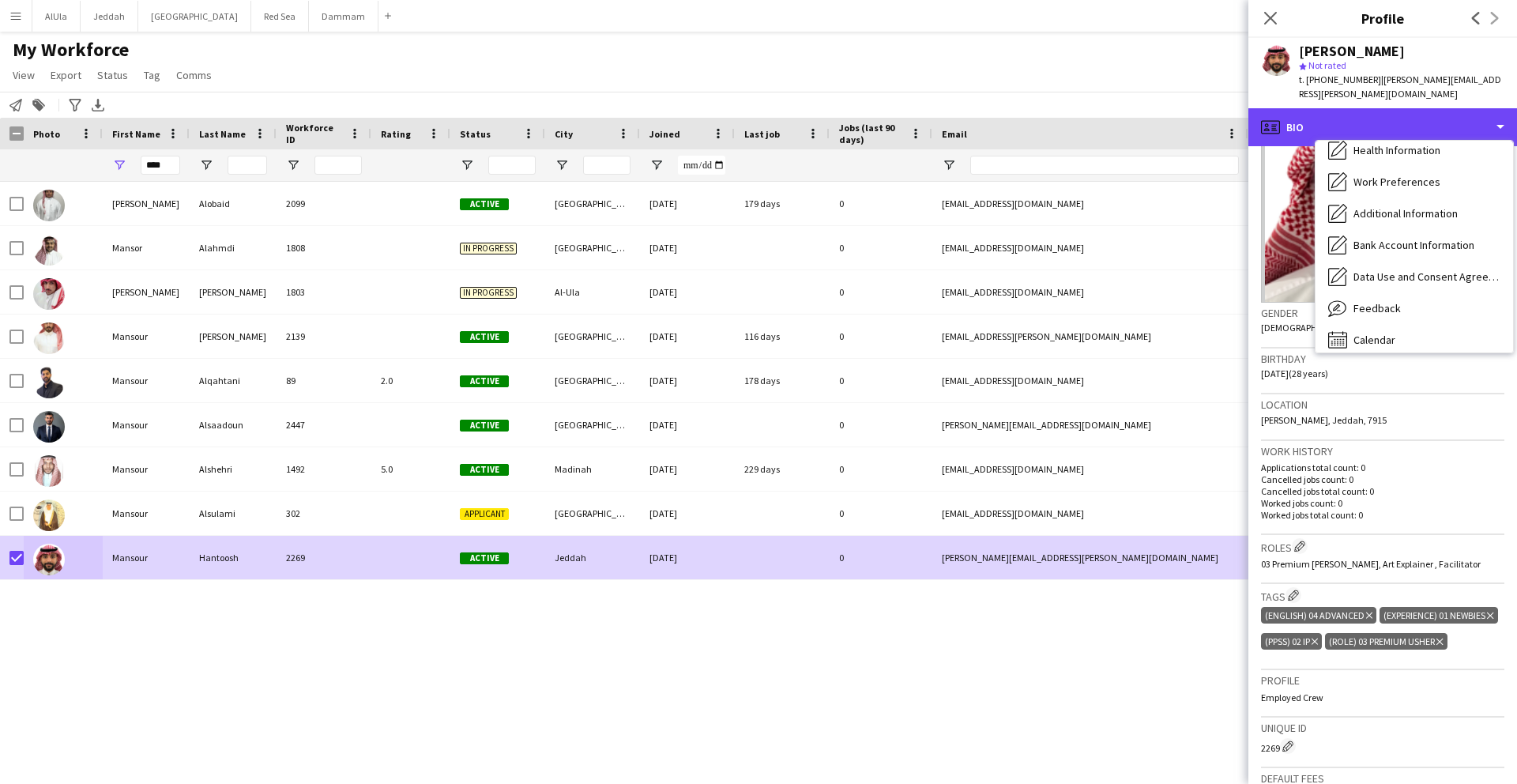
scroll to position [180, 0]
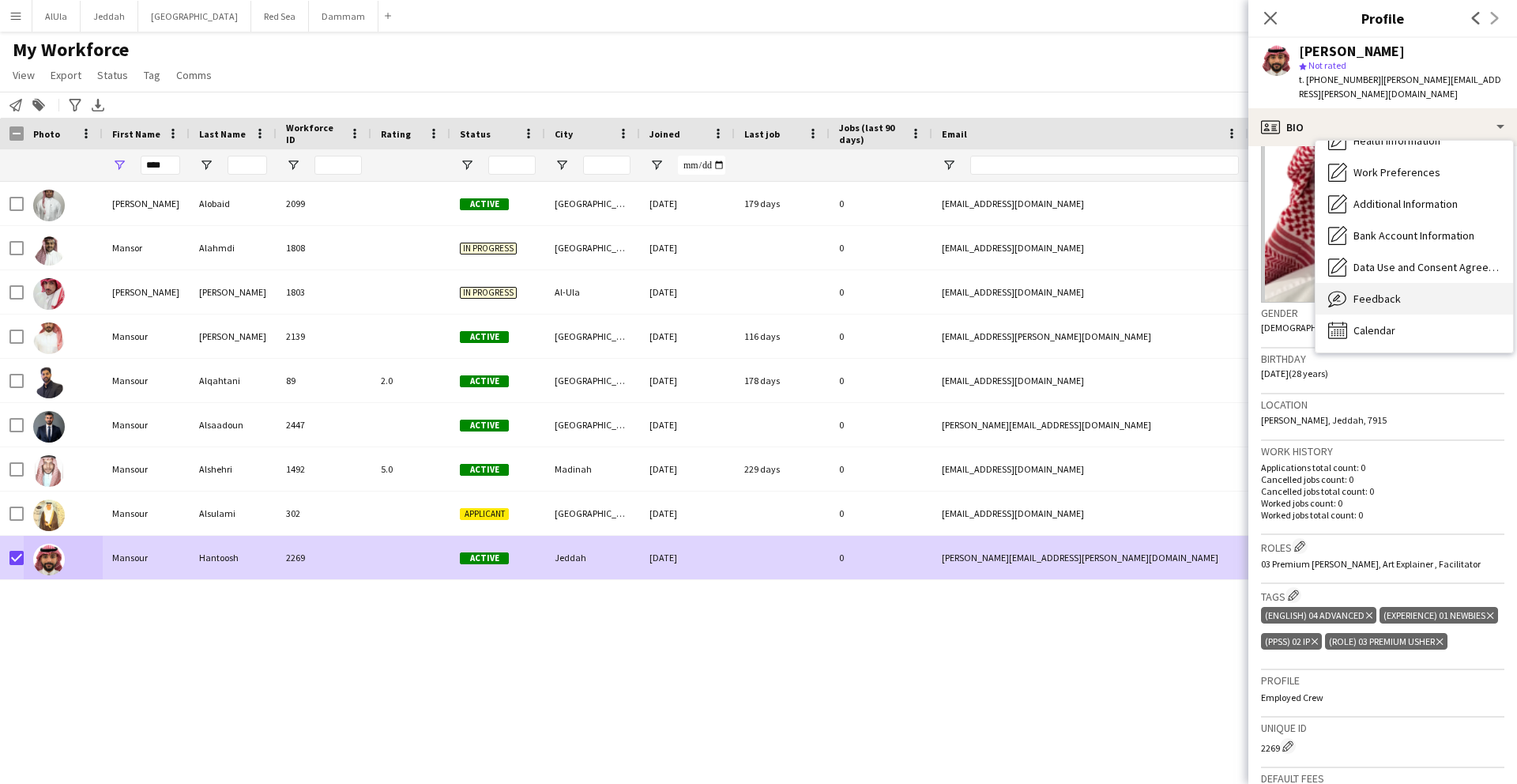
click at [1373, 297] on div "Feedback Feedback" at bounding box center [1415, 299] width 198 height 32
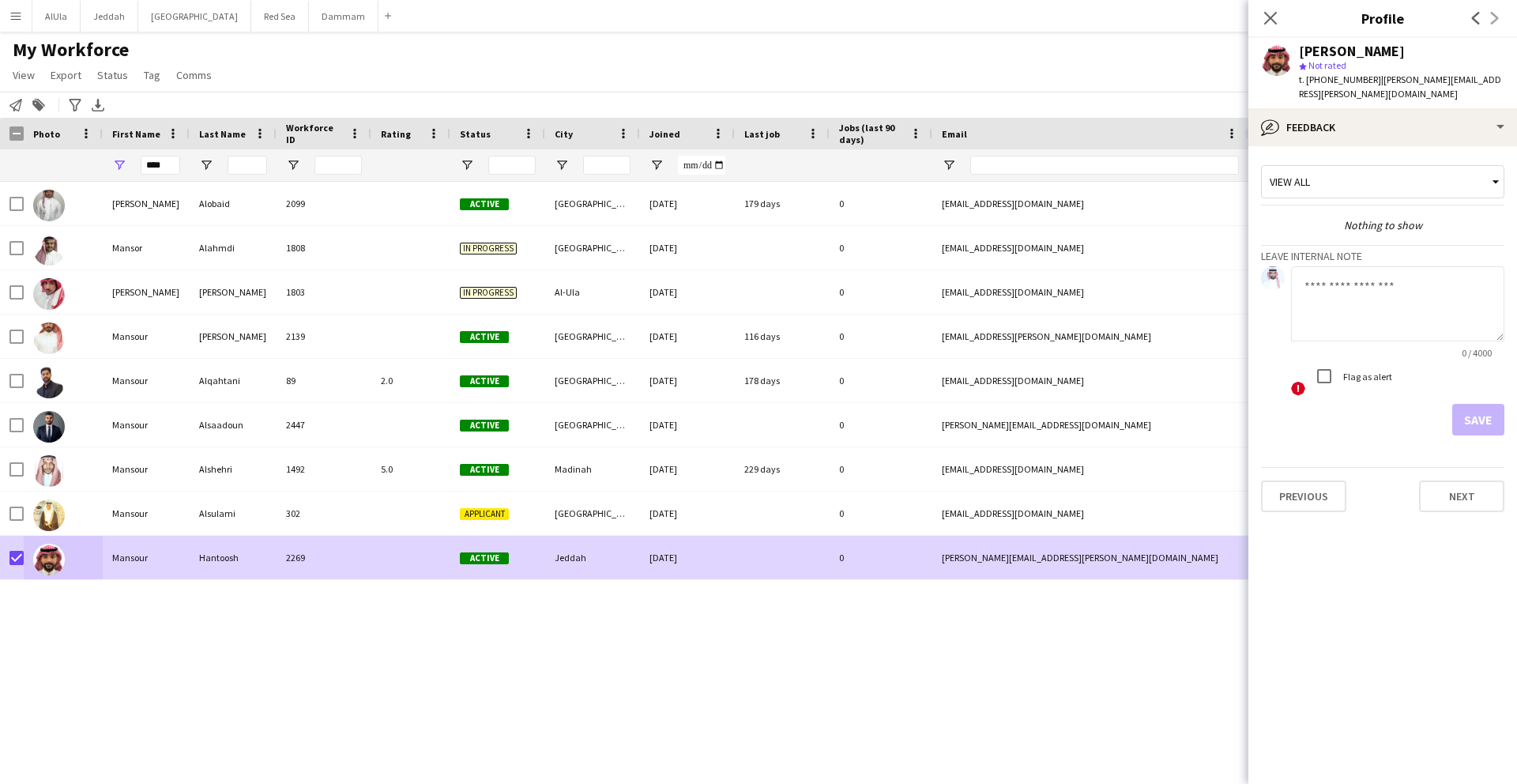
click at [1352, 275] on textarea at bounding box center [1398, 304] width 214 height 75
type textarea "**********"
click at [1462, 407] on button "Save" at bounding box center [1479, 419] width 52 height 32
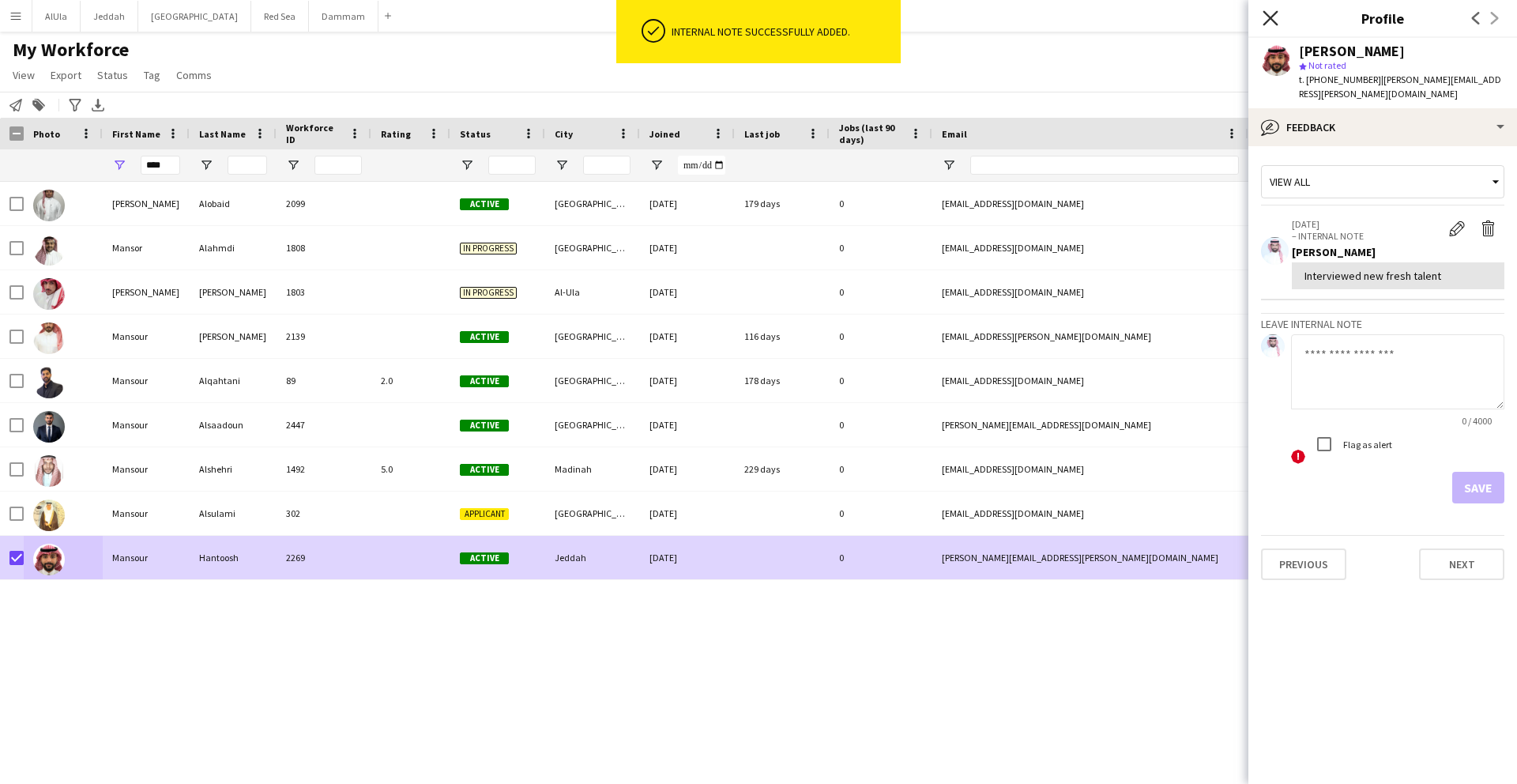
click at [1267, 20] on icon "Close pop-in" at bounding box center [1270, 17] width 15 height 15
